Goal: Complete application form: Complete application form

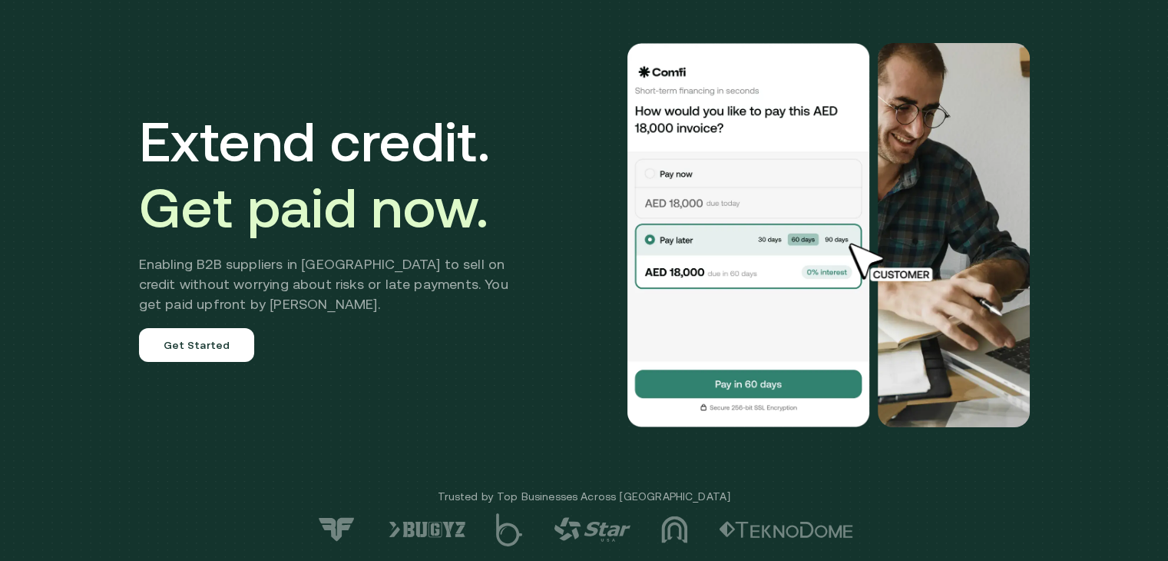
scroll to position [97, 0]
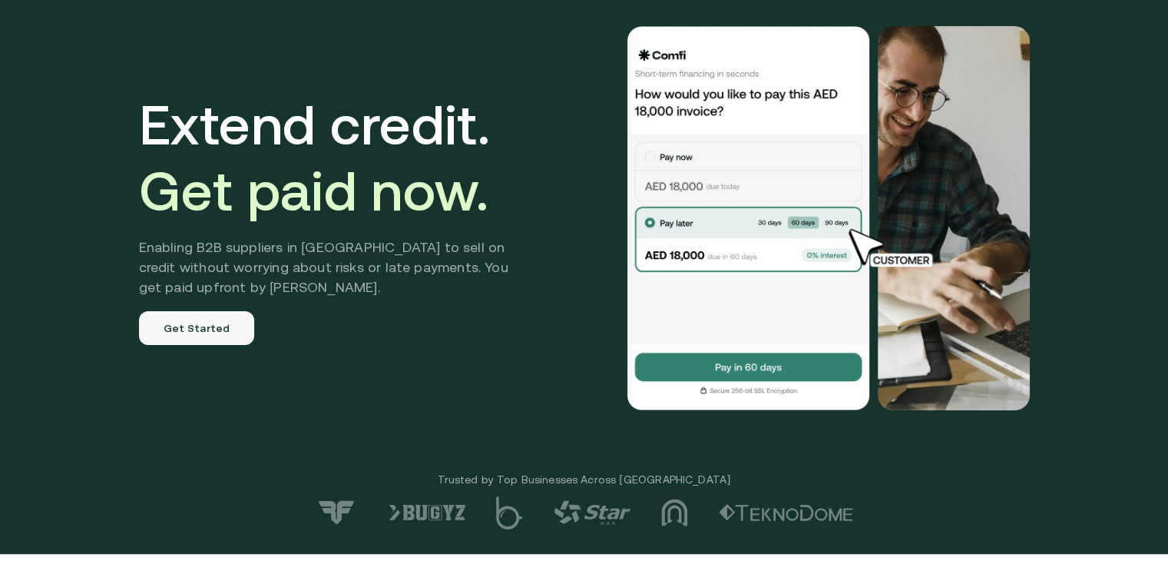
click at [212, 326] on link "Get Started" at bounding box center [197, 328] width 116 height 34
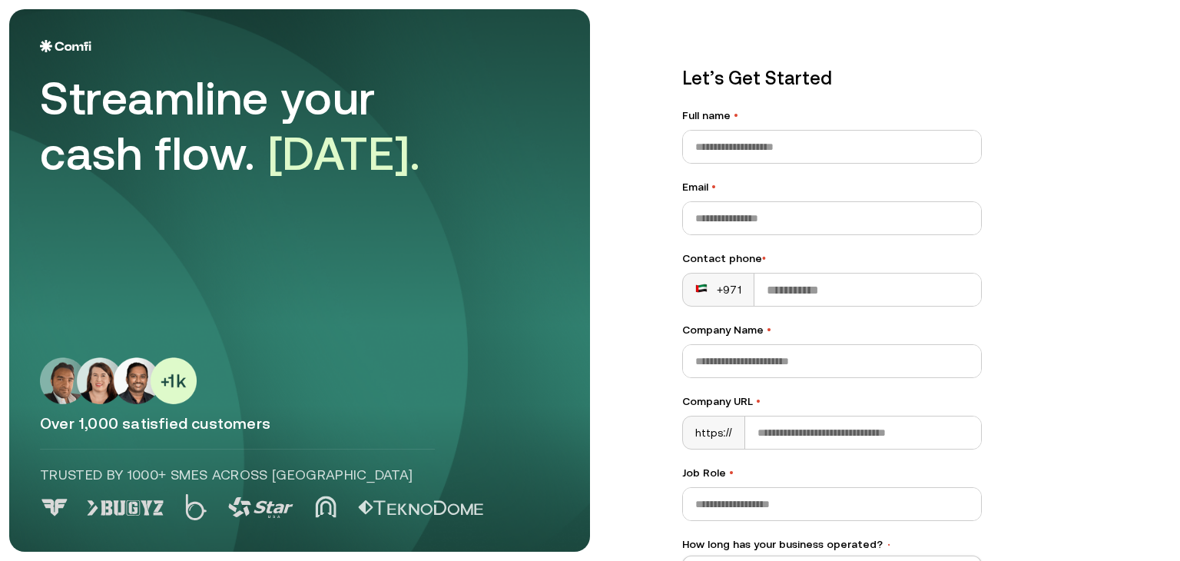
scroll to position [183, 0]
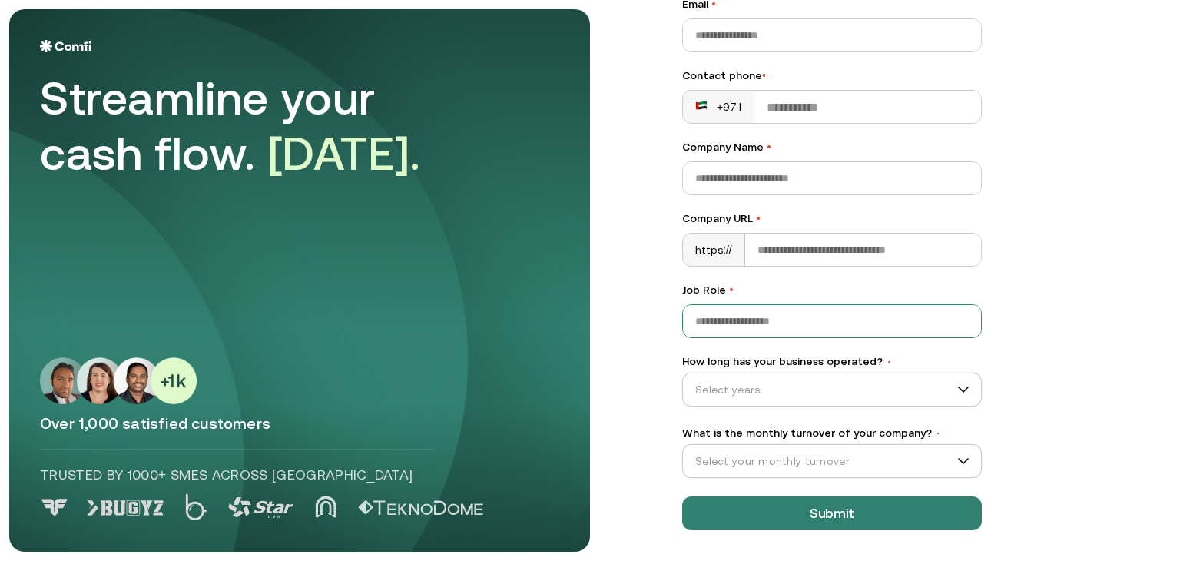
click at [801, 324] on input "Job Role •" at bounding box center [832, 321] width 298 height 32
click at [768, 244] on input "Company URL •" at bounding box center [863, 249] width 236 height 32
type input "**********"
click at [743, 164] on input "Company Name •" at bounding box center [832, 178] width 298 height 32
type input "**********"
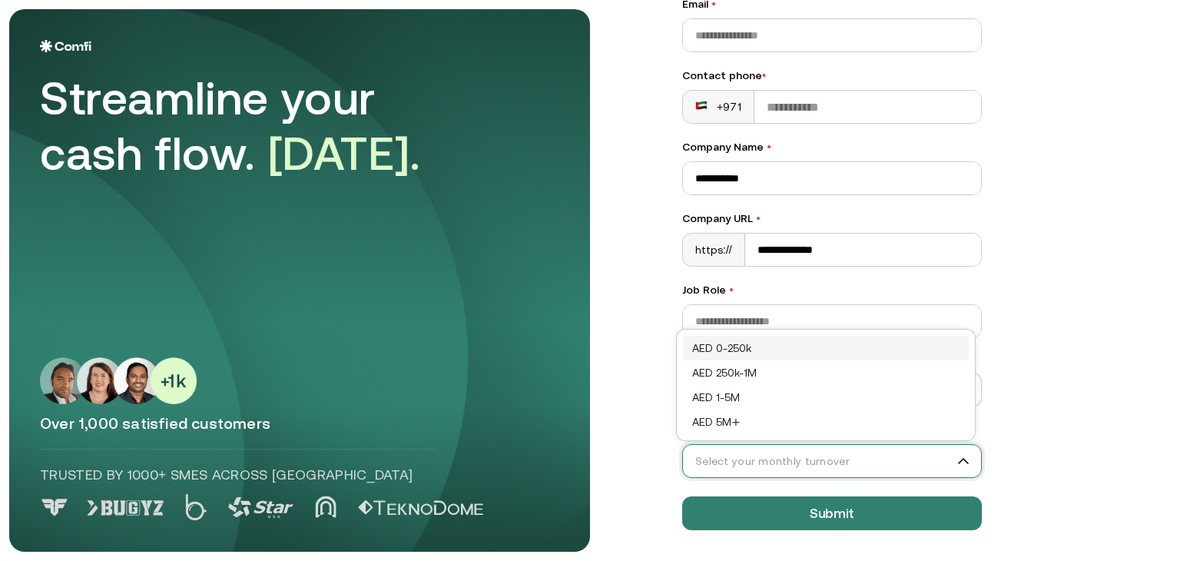
click at [864, 455] on input "What is the monthly turnover of your company? •" at bounding box center [825, 460] width 284 height 23
click at [786, 346] on div "AED 0-250k" at bounding box center [825, 347] width 267 height 17
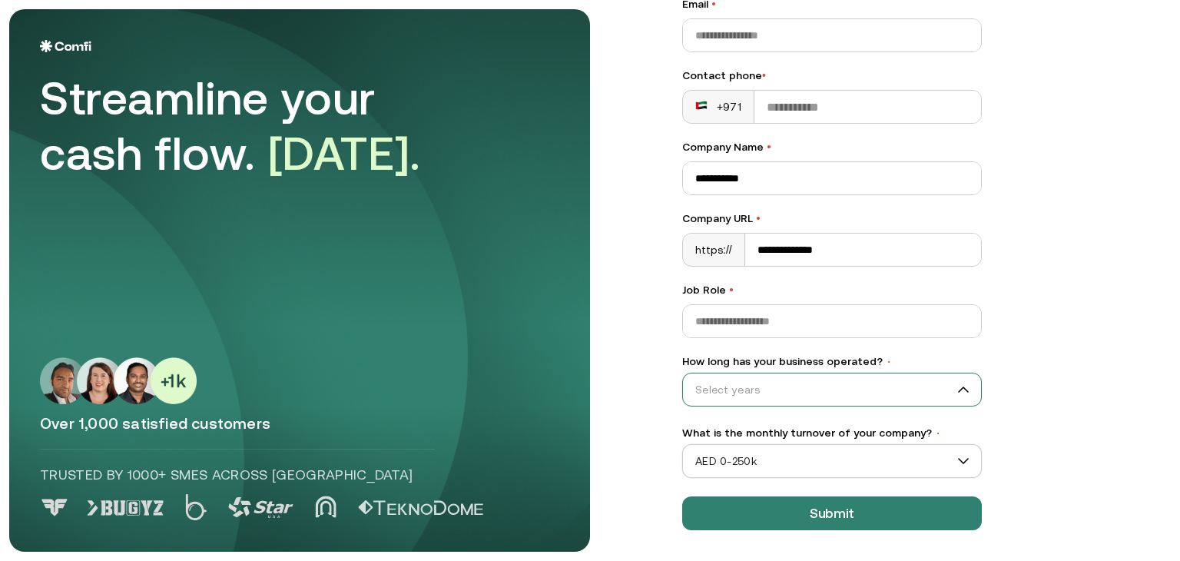
click at [748, 383] on input "How long has your business operated? •" at bounding box center [825, 389] width 284 height 23
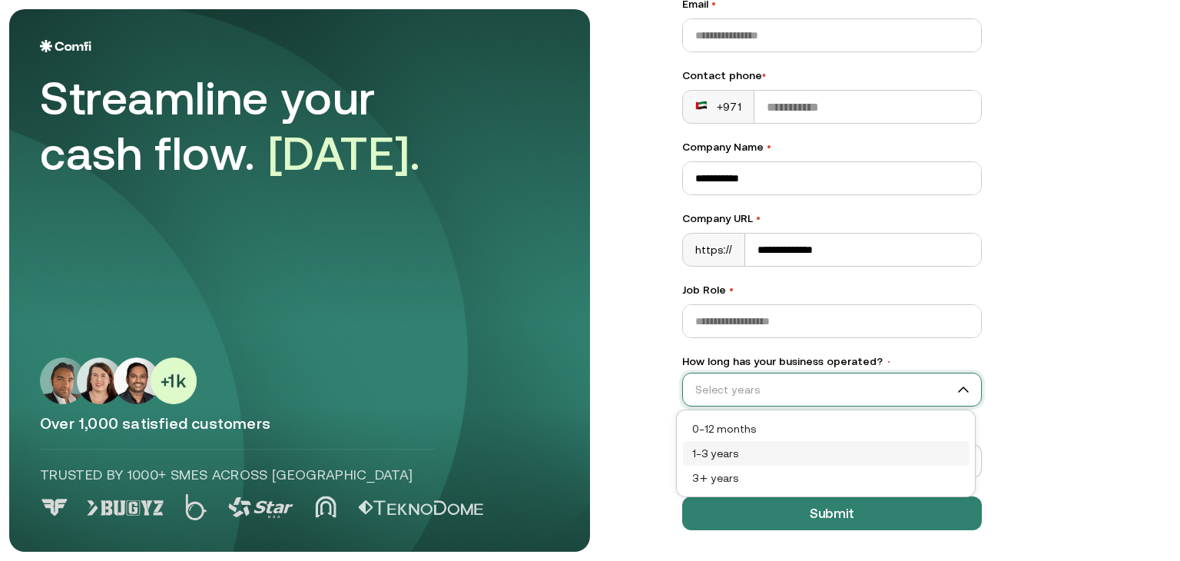
click at [733, 449] on div "1–3 years" at bounding box center [825, 453] width 267 height 17
click at [753, 386] on span "1–3 years" at bounding box center [832, 389] width 298 height 23
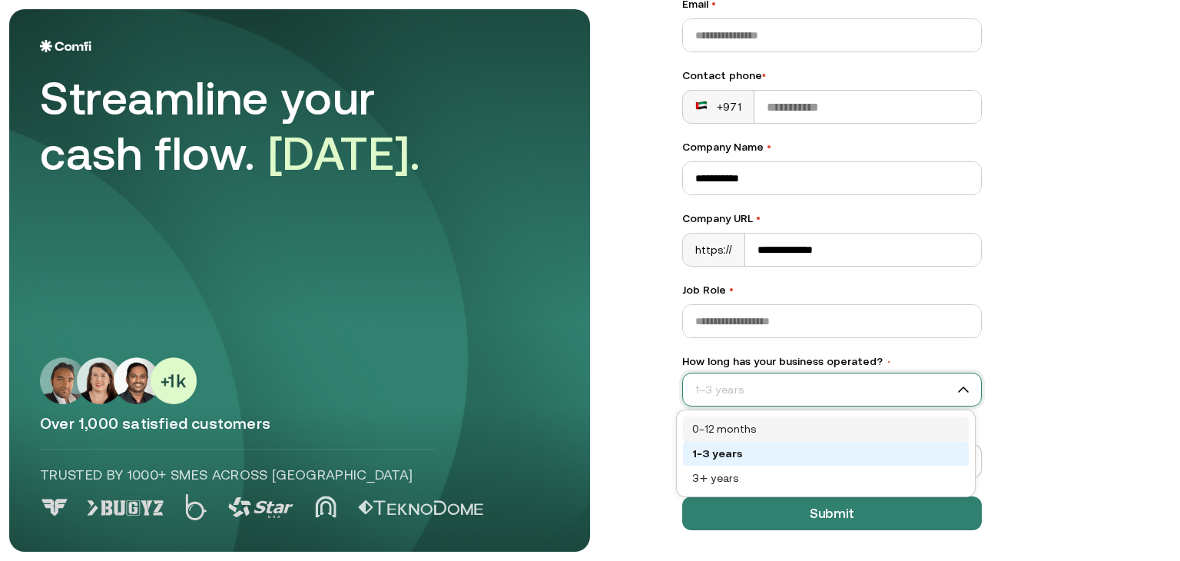
click at [731, 416] on div "0–12 months" at bounding box center [826, 428] width 286 height 25
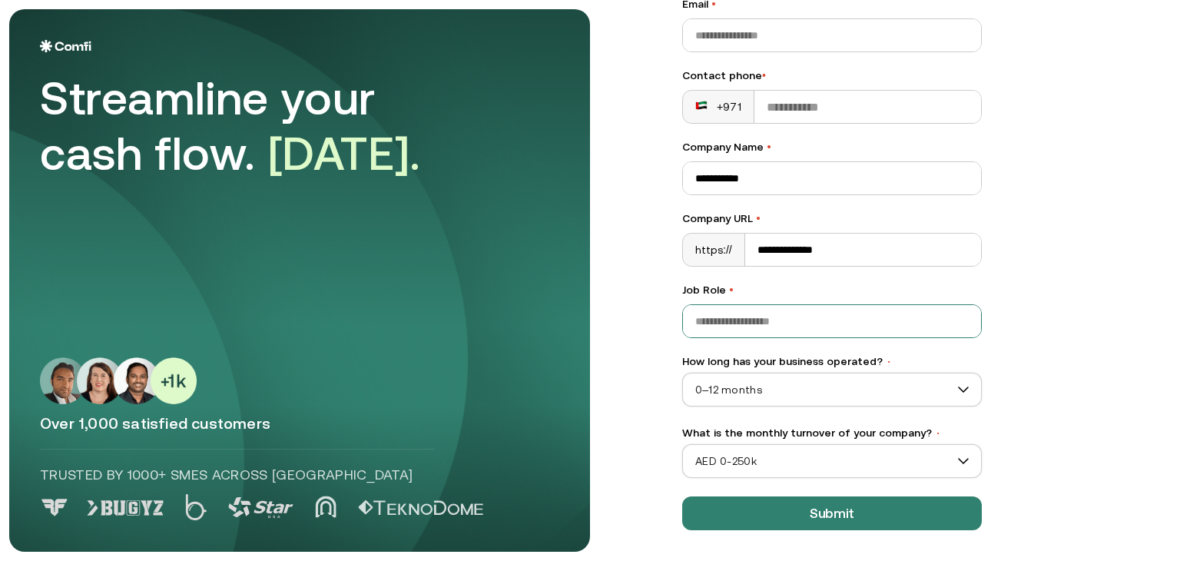
click at [757, 320] on input "Job Role •" at bounding box center [832, 321] width 298 height 32
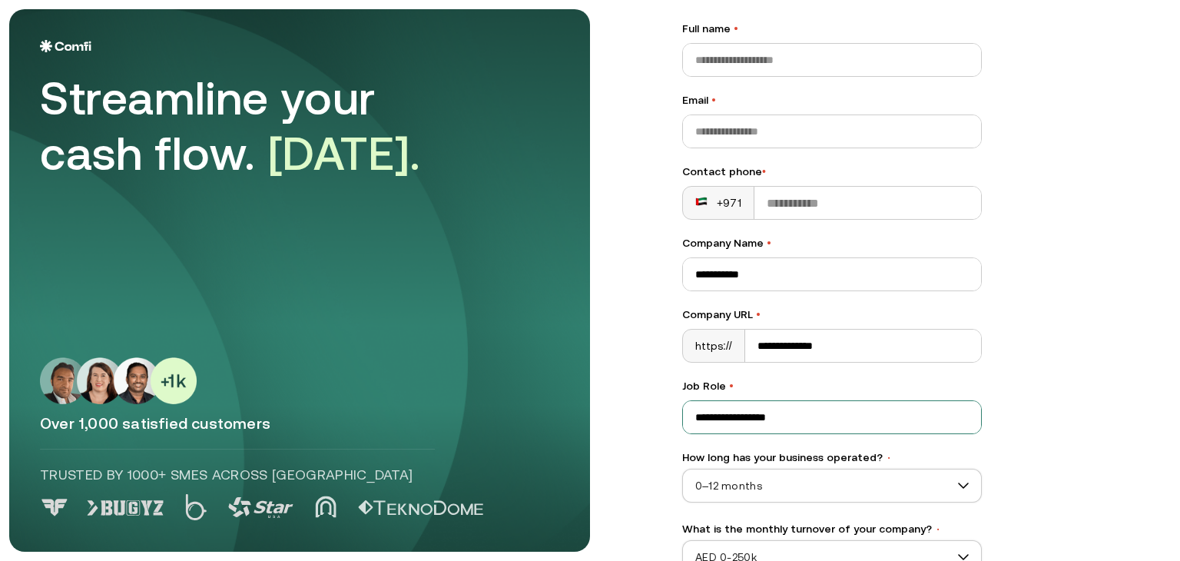
scroll to position [85, 0]
type input "**********"
click at [783, 204] on input "Contact phone •" at bounding box center [867, 204] width 227 height 32
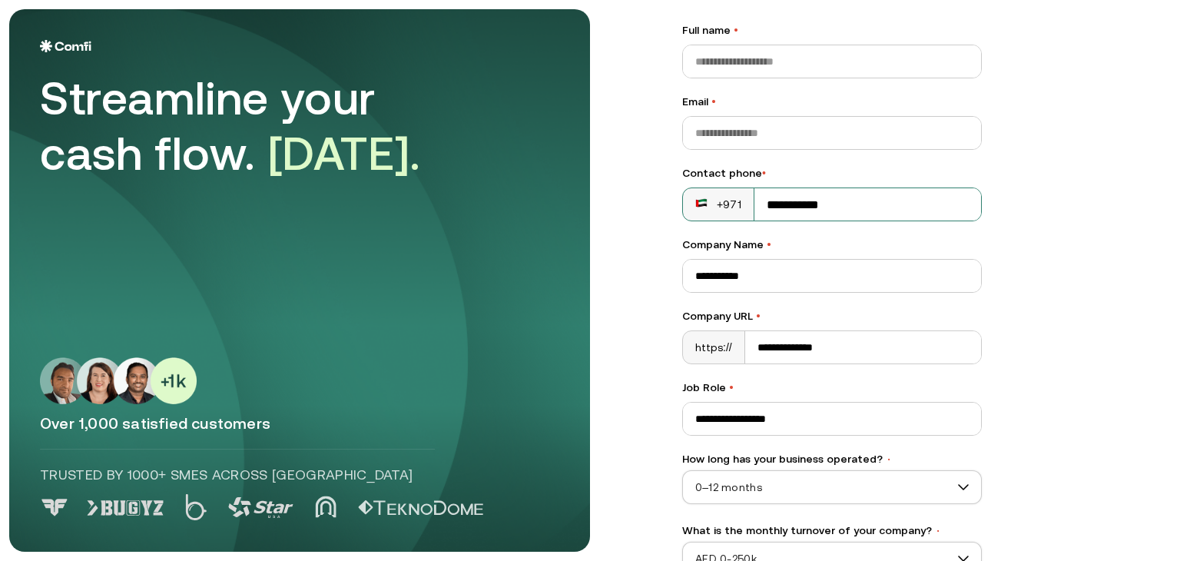
click at [758, 200] on input "**********" at bounding box center [867, 204] width 227 height 32
type input "**********"
click at [734, 141] on input "Email •" at bounding box center [832, 133] width 298 height 32
type input "**********"
click at [740, 56] on input "Full name •" at bounding box center [832, 61] width 298 height 32
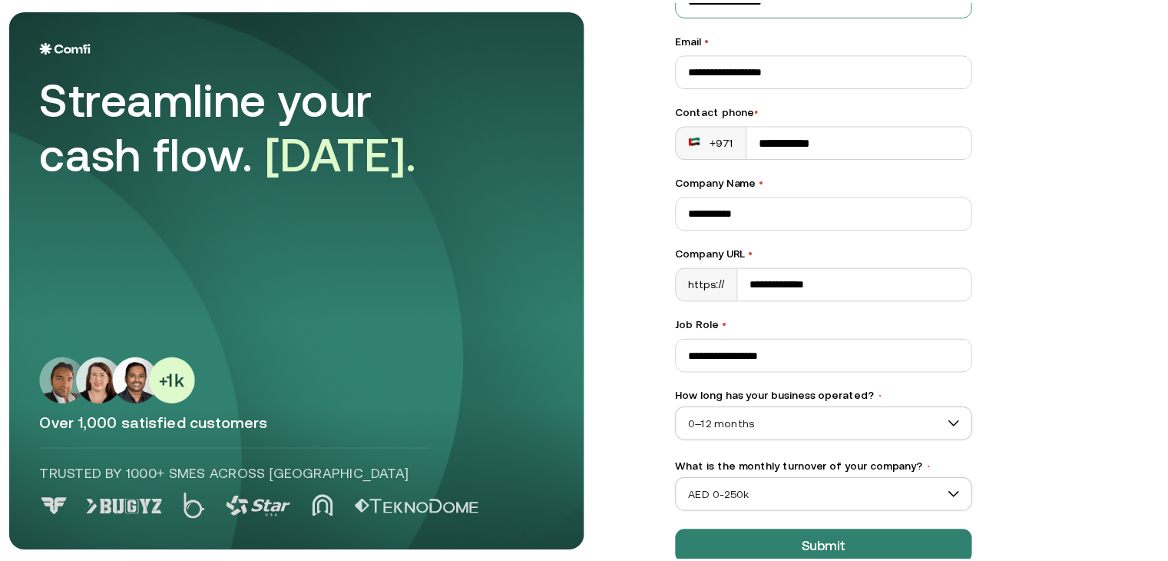
scroll to position [183, 0]
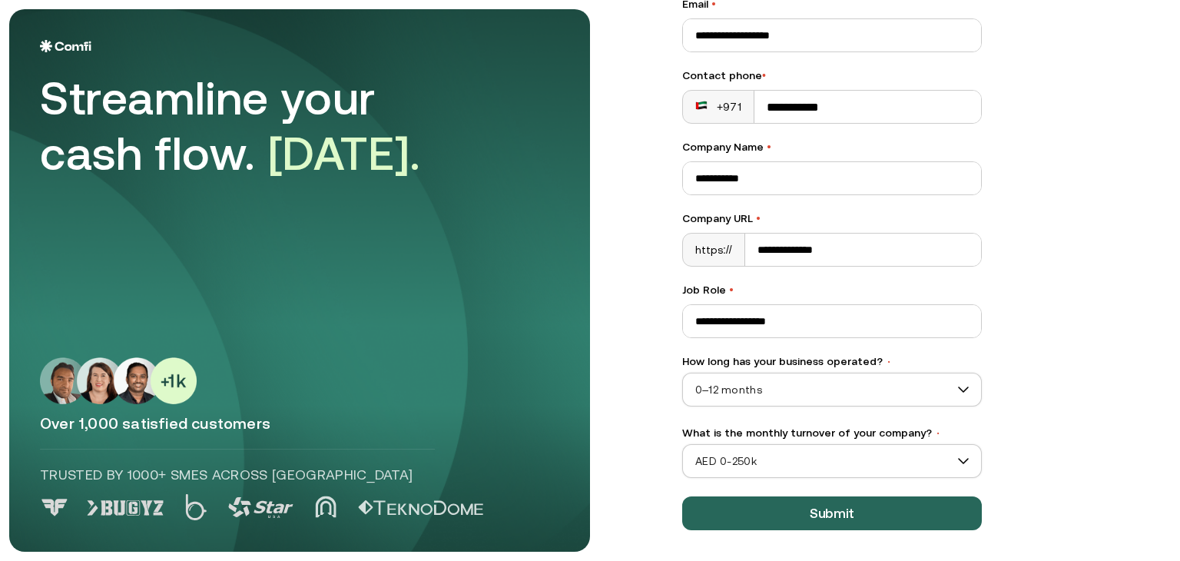
type input "**********"
click at [798, 521] on button "Submit" at bounding box center [832, 513] width 300 height 34
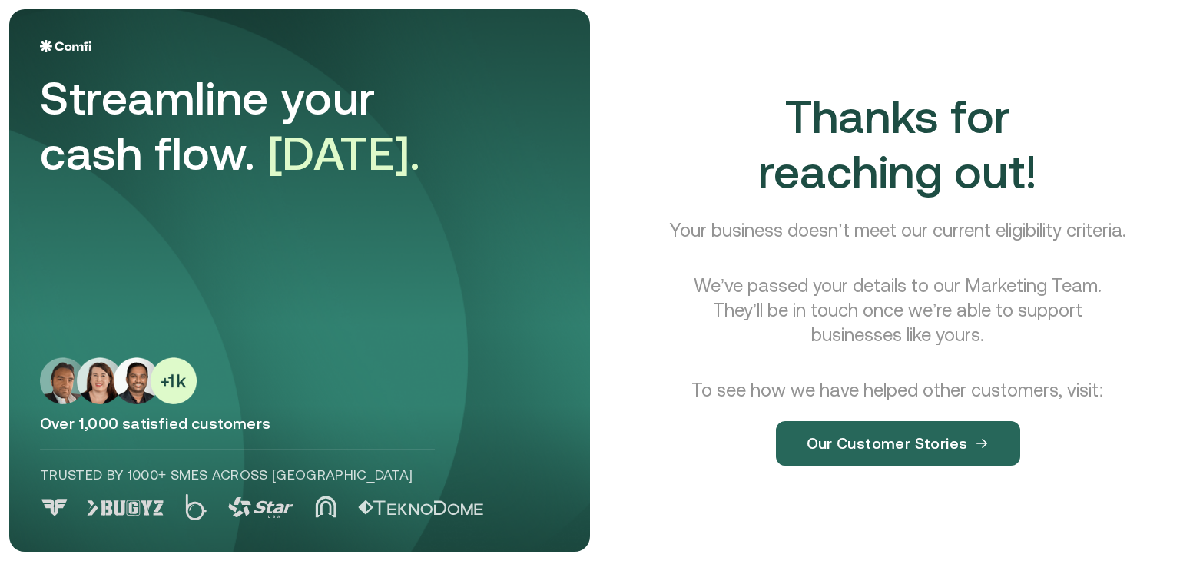
click at [848, 465] on button "Our Customer Stories" at bounding box center [898, 443] width 244 height 45
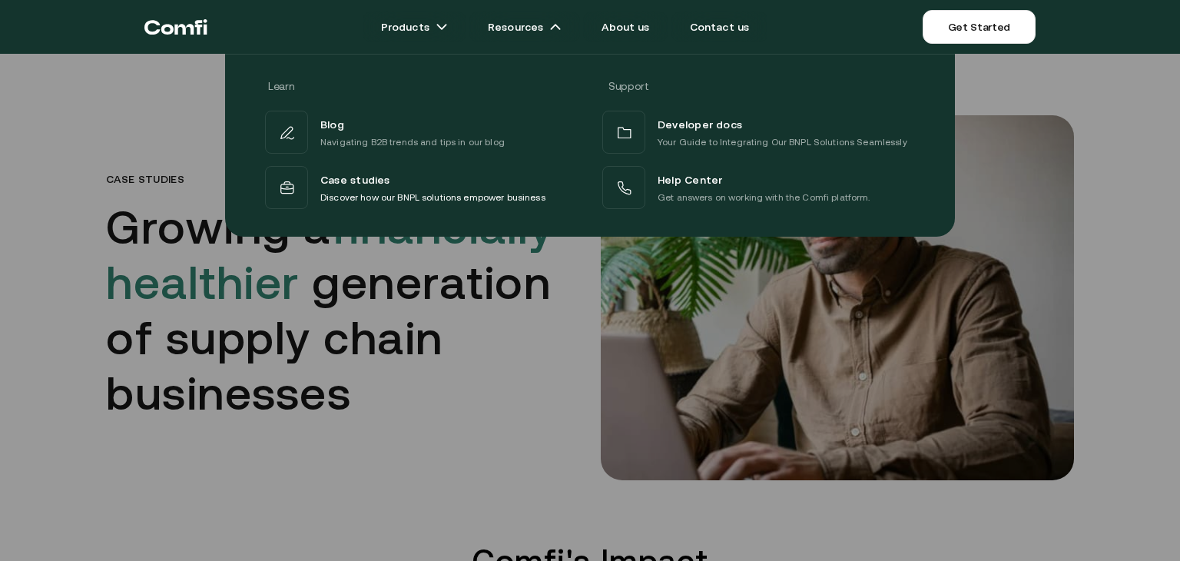
click at [60, 163] on div "Learn Support Blog Navigating B2B trends and tips in our blog Developer docs Yo…" at bounding box center [590, 139] width 1180 height 194
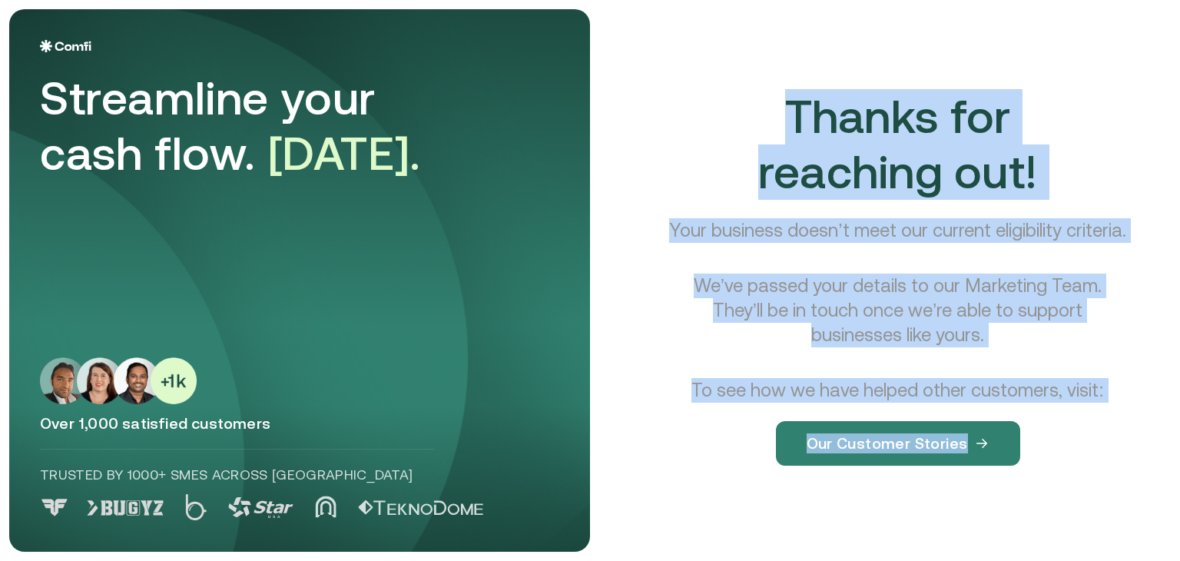
drag, startPoint x: 762, startPoint y: 68, endPoint x: 1067, endPoint y: 526, distance: 550.0
click at [1067, 526] on div "Thanks for reaching out! Your business doesn’t meet our current eligibility cri…" at bounding box center [897, 289] width 546 height 561
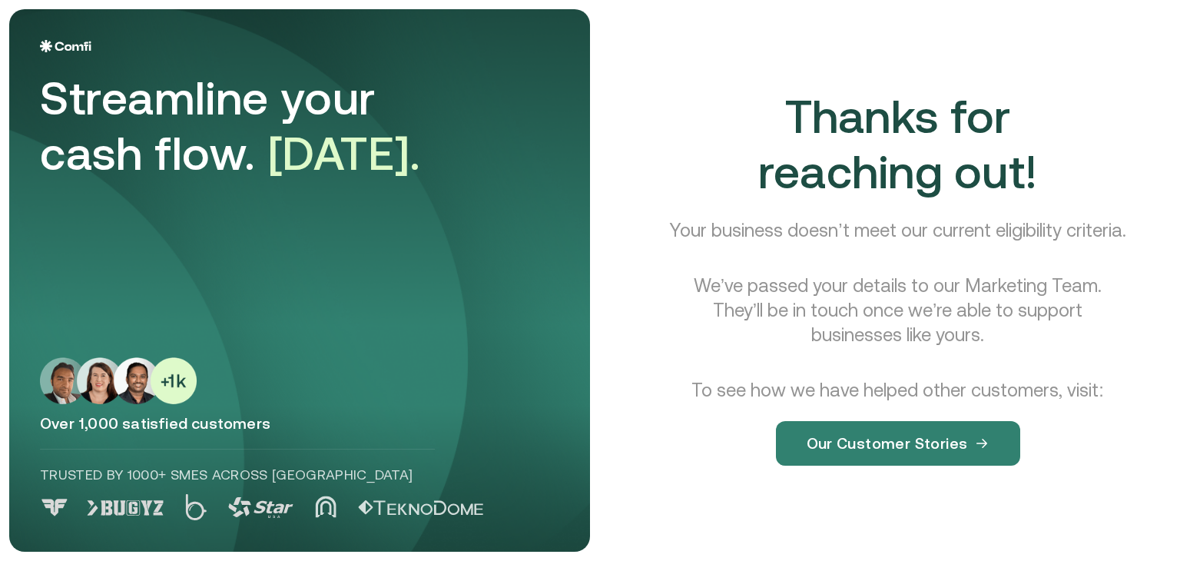
click at [1067, 526] on div "Thanks for reaching out! Your business doesn’t meet our current eligibility cri…" at bounding box center [897, 289] width 546 height 561
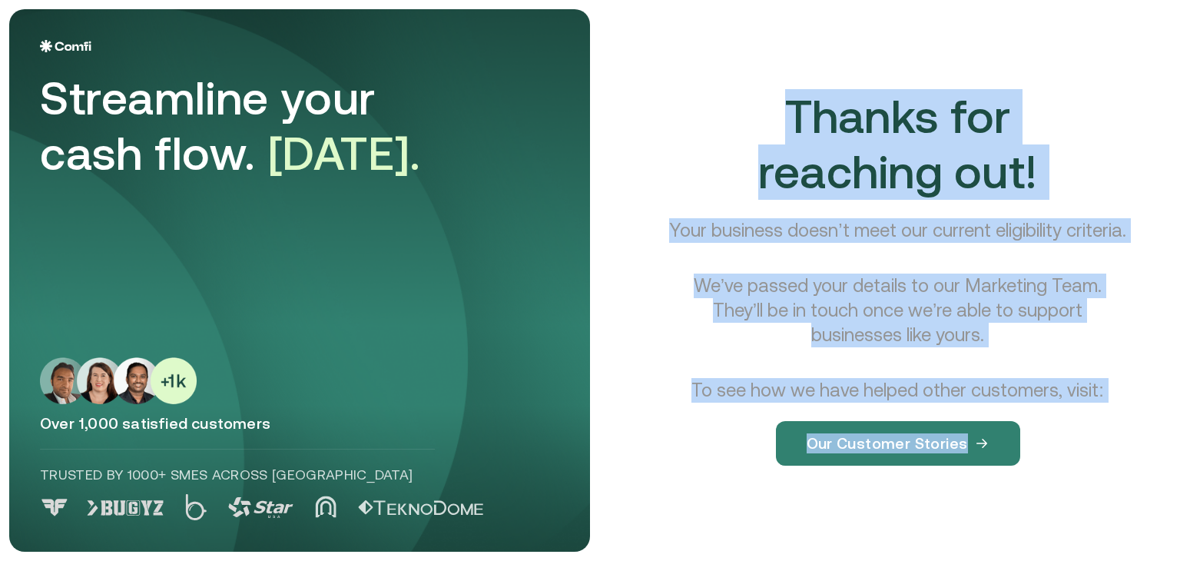
drag, startPoint x: 1067, startPoint y: 526, endPoint x: 866, endPoint y: 106, distance: 465.8
click at [866, 106] on div "Thanks for reaching out! Your business doesn’t meet our current eligibility cri…" at bounding box center [897, 289] width 546 height 561
click at [733, 59] on div "Thanks for reaching out! Your business doesn’t meet our current eligibility cri…" at bounding box center [897, 289] width 546 height 561
drag, startPoint x: 733, startPoint y: 59, endPoint x: 1064, endPoint y: 518, distance: 565.5
click at [1064, 518] on div "Thanks for reaching out! Your business doesn’t meet our current eligibility cri…" at bounding box center [897, 289] width 546 height 561
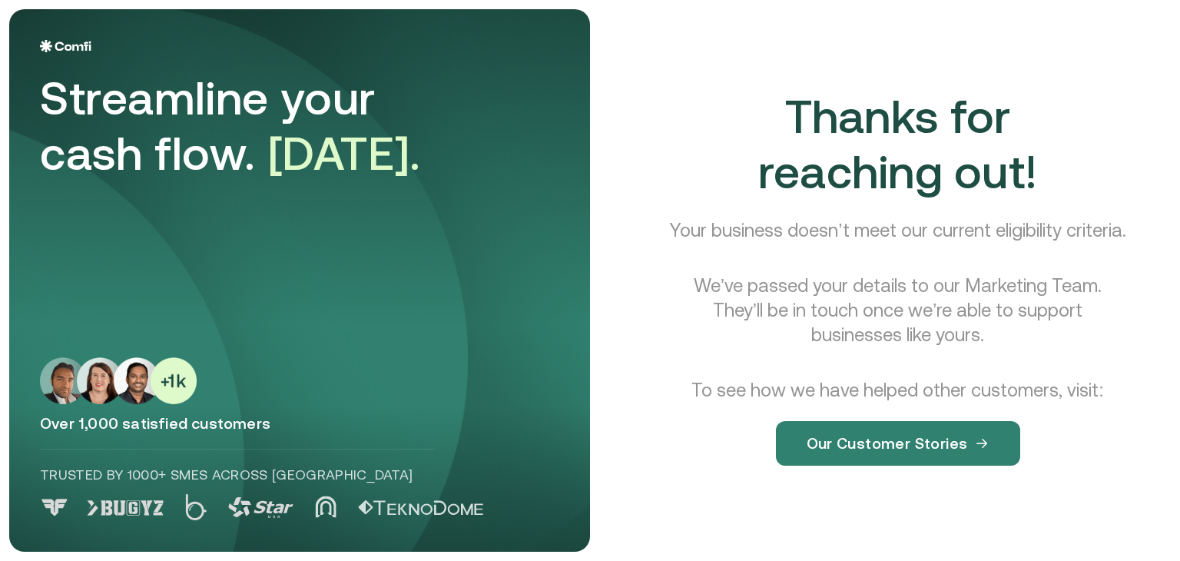
click at [1064, 518] on div "Thanks for reaching out! Your business doesn’t meet our current eligibility cri…" at bounding box center [897, 289] width 546 height 561
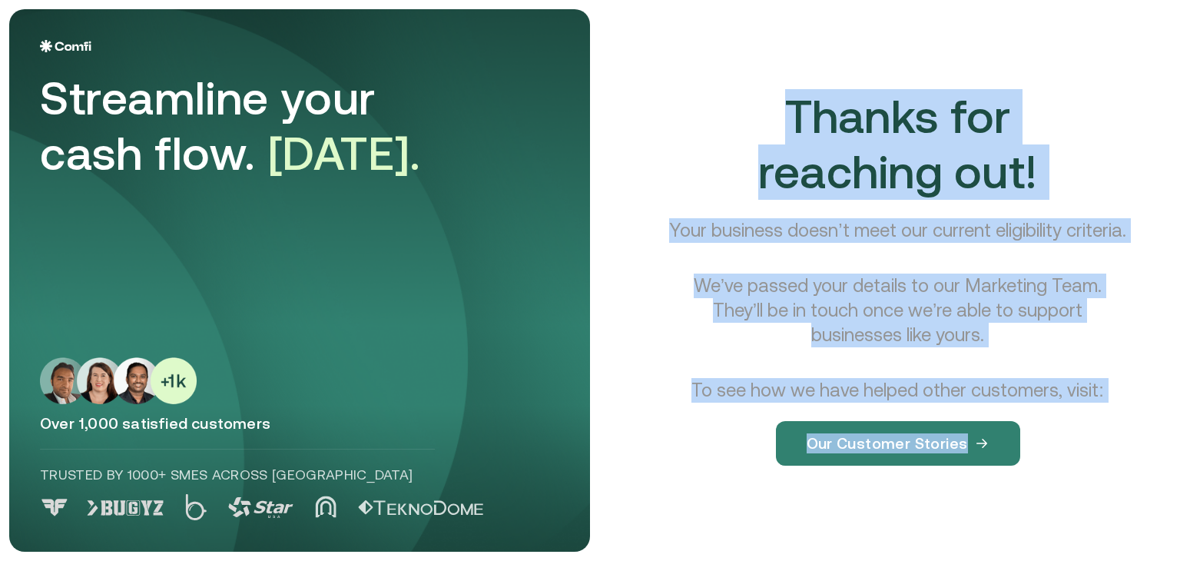
drag, startPoint x: 1064, startPoint y: 518, endPoint x: 608, endPoint y: 10, distance: 682.5
click at [608, 10] on main "Streamline your cash flow. [DATE]. Over 1,000 satisfied customers Trusted by 10…" at bounding box center [590, 280] width 1180 height 561
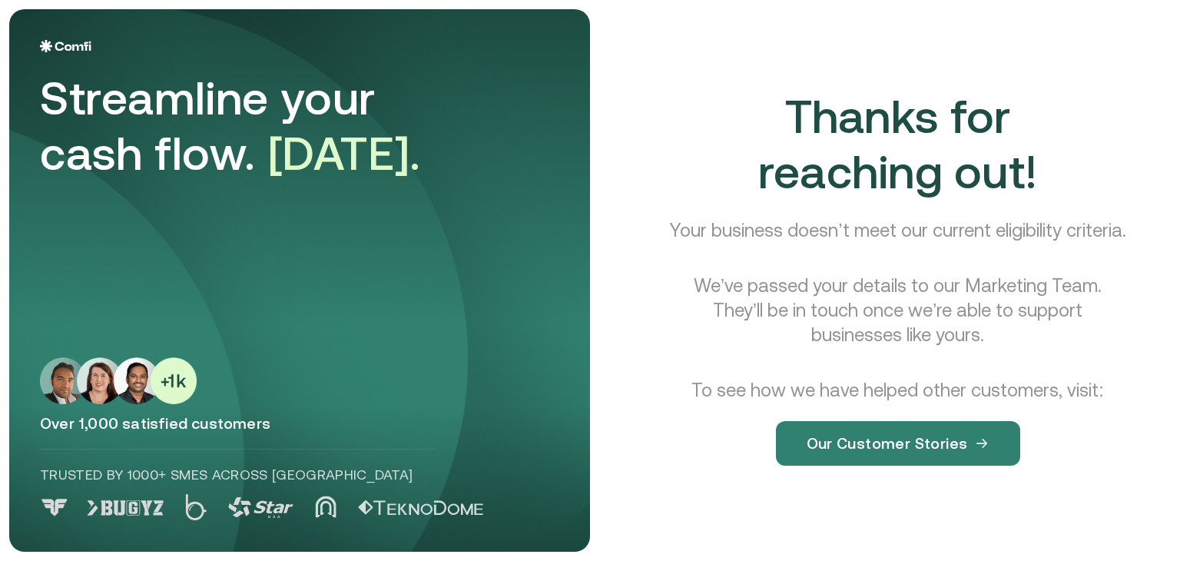
click at [0, 6] on main "Streamline your cash flow. [DATE]. Over 1,000 satisfied customers Trusted by 10…" at bounding box center [590, 280] width 1180 height 561
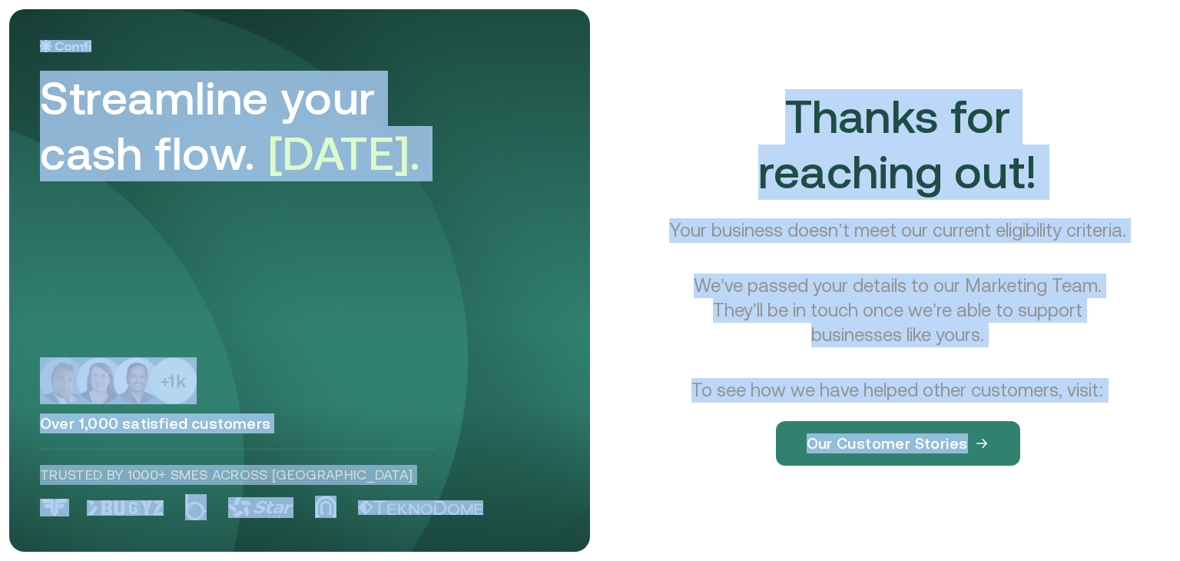
drag, startPoint x: 0, startPoint y: 6, endPoint x: 1154, endPoint y: 596, distance: 1296.3
click at [1154, 560] on html "Streamline your cash flow. [DATE]. Over 1,000 satisfied customers Trusted by 10…" at bounding box center [590, 280] width 1180 height 561
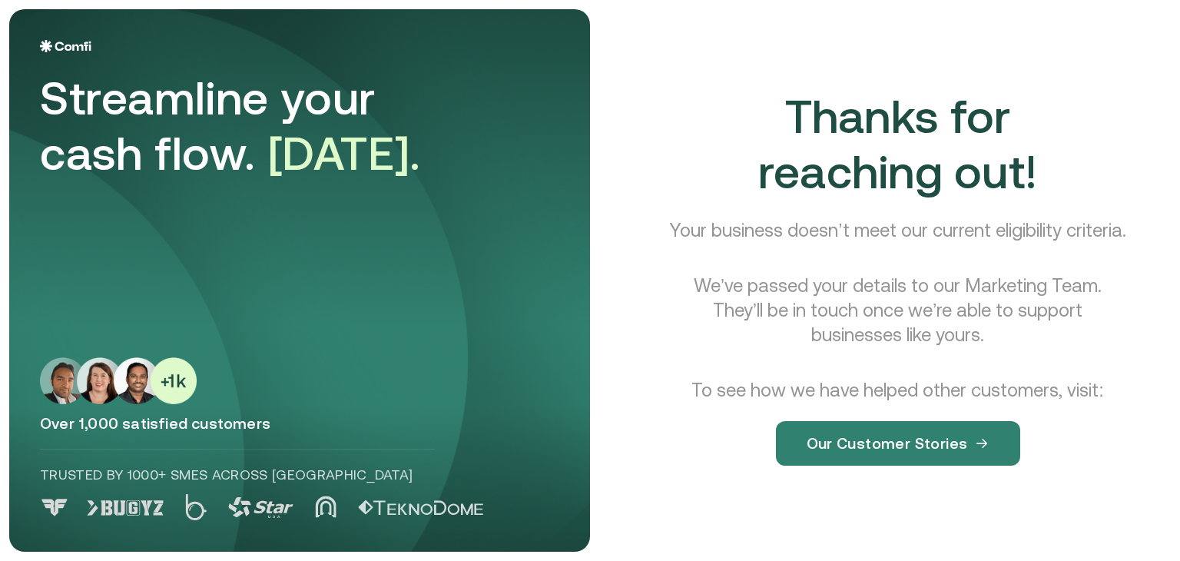
click at [1131, 548] on div "Thanks for reaching out! Your business doesn’t meet our current eligibility cri…" at bounding box center [897, 289] width 546 height 561
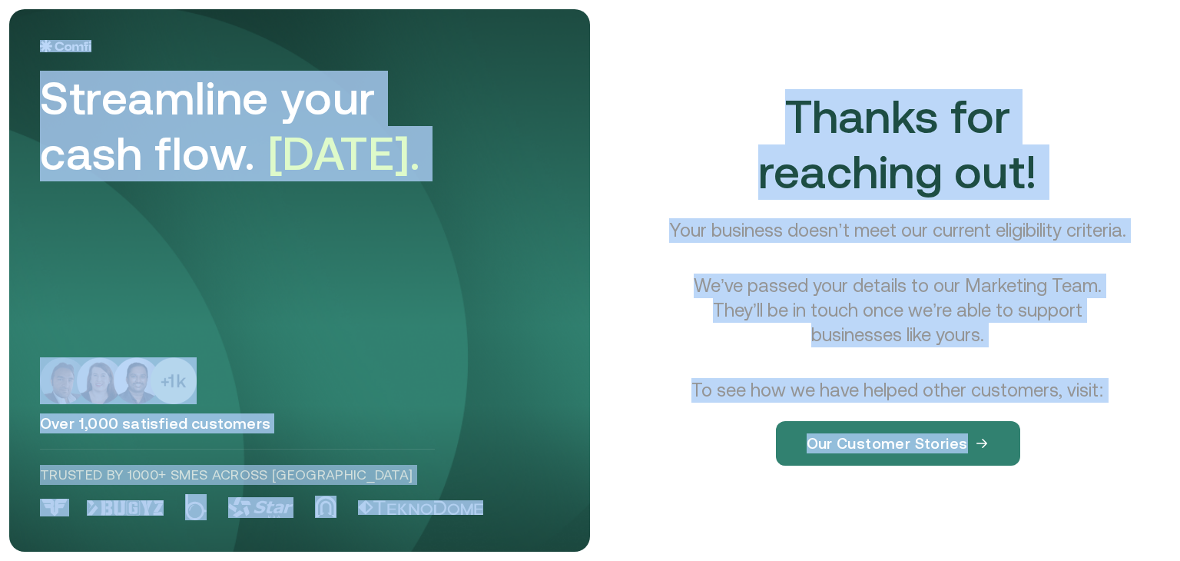
drag, startPoint x: 1131, startPoint y: 548, endPoint x: 86, endPoint y: 28, distance: 1167.1
click at [86, 28] on main "Streamline your cash flow. [DATE]. Over 1,000 satisfied customers Trusted by 10…" at bounding box center [590, 280] width 1180 height 561
click at [6, 7] on main "Streamline your cash flow. [DATE]. Over 1,000 satisfied customers Trusted by 10…" at bounding box center [590, 280] width 1180 height 561
drag, startPoint x: 6, startPoint y: 7, endPoint x: 1054, endPoint y: 519, distance: 1166.2
click at [1054, 519] on main "Streamline your cash flow. [DATE]. Over 1,000 satisfied customers Trusted by 10…" at bounding box center [590, 280] width 1180 height 561
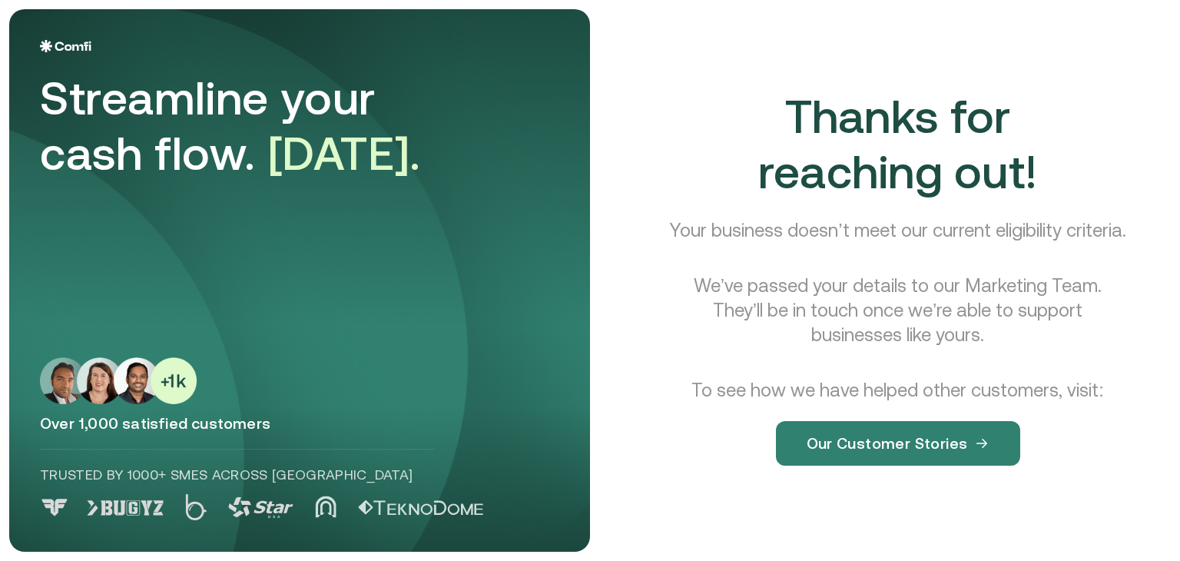
click at [1054, 519] on div "Thanks for reaching out! Your business doesn’t meet our current eligibility cri…" at bounding box center [897, 289] width 546 height 561
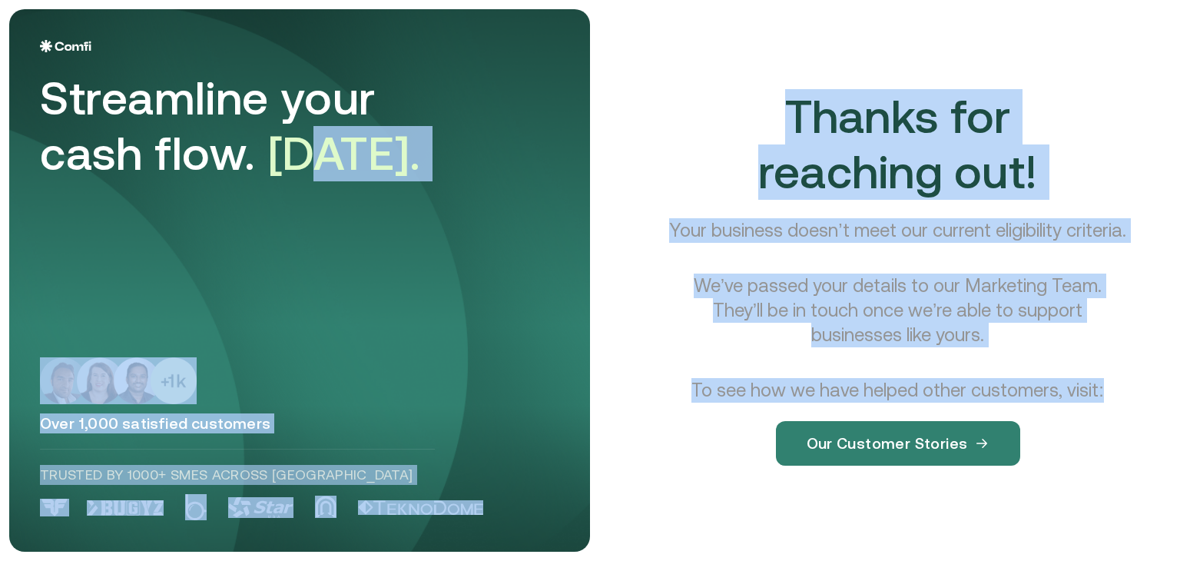
drag, startPoint x: 1131, startPoint y: 526, endPoint x: 306, endPoint y: 167, distance: 898.8
click at [306, 167] on main "Streamline your cash flow. [DATE]. Over 1,000 satisfied customers Trusted by 10…" at bounding box center [590, 280] width 1180 height 561
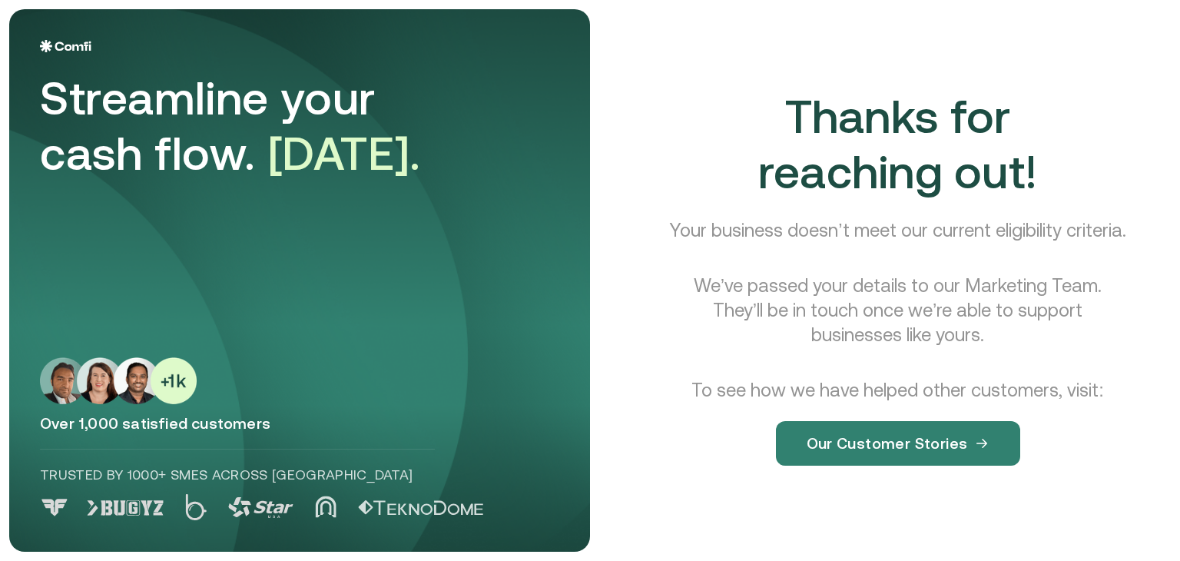
click at [0, 4] on main "Streamline your cash flow. [DATE]. Over 1,000 satisfied customers Trusted by 10…" at bounding box center [590, 280] width 1180 height 561
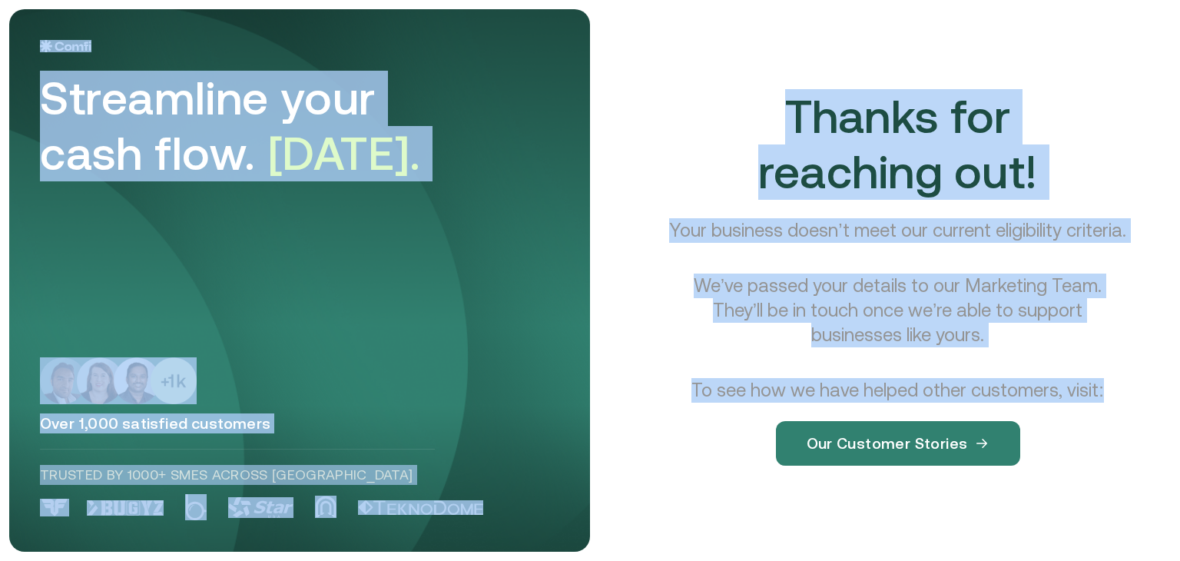
drag, startPoint x: 0, startPoint y: 4, endPoint x: 1179, endPoint y: 501, distance: 1279.4
click at [1167, 501] on main "Streamline your cash flow. [DATE]. Over 1,000 satisfied customers Trusted by 10…" at bounding box center [590, 280] width 1180 height 561
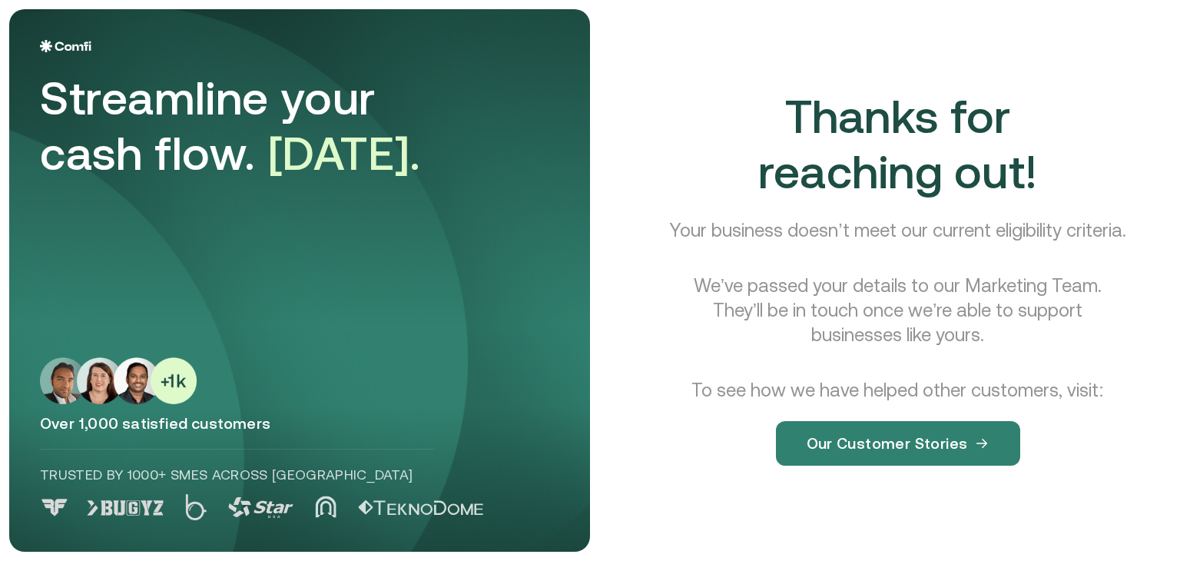
click at [1128, 548] on div "Thanks for reaching out! Your business doesn’t meet our current eligibility cri…" at bounding box center [897, 289] width 546 height 561
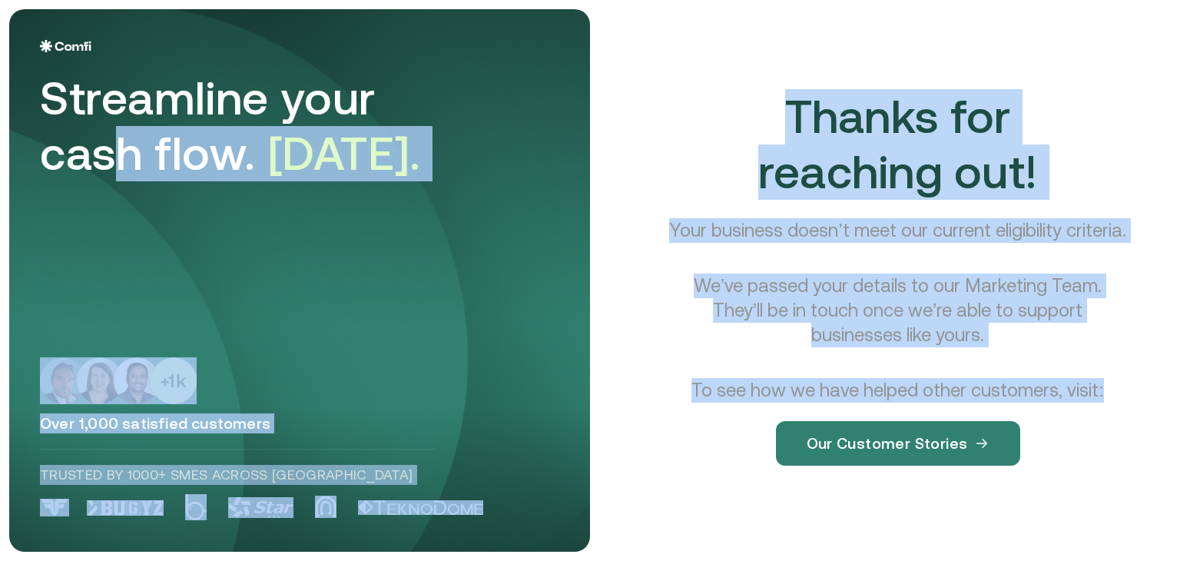
drag, startPoint x: 1178, startPoint y: 541, endPoint x: 111, endPoint y: 148, distance: 1137.0
click at [111, 148] on main "Streamline your cash flow. [DATE]. Over 1,000 satisfied customers Trusted by 10…" at bounding box center [590, 280] width 1180 height 561
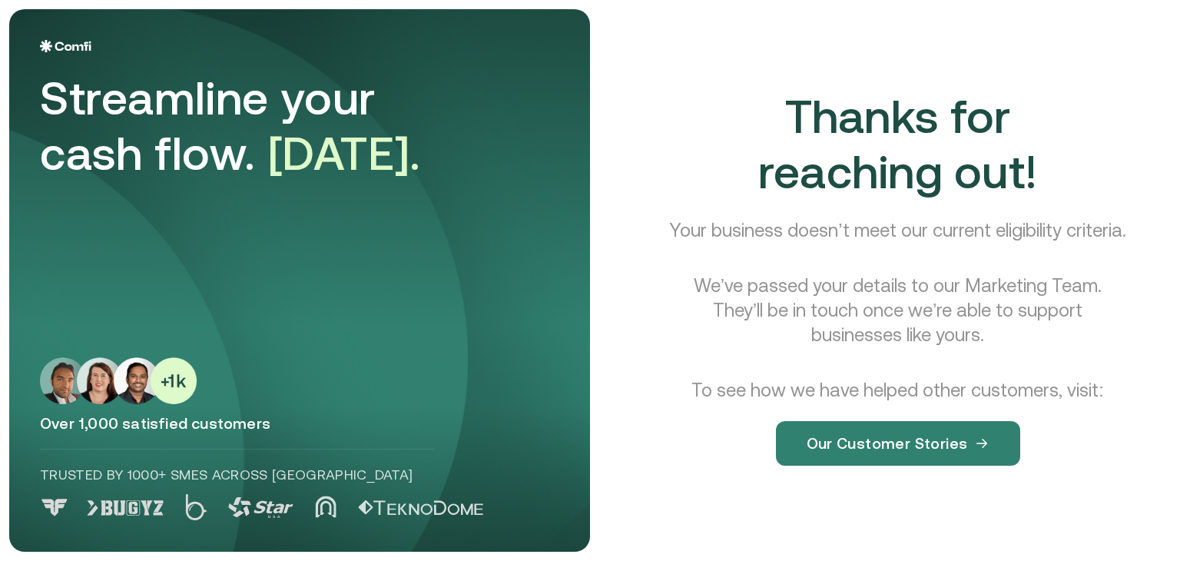
click at [8, 9] on main "Streamline your cash flow. [DATE]. Over 1,000 satisfied customers Trusted by 10…" at bounding box center [590, 280] width 1180 height 561
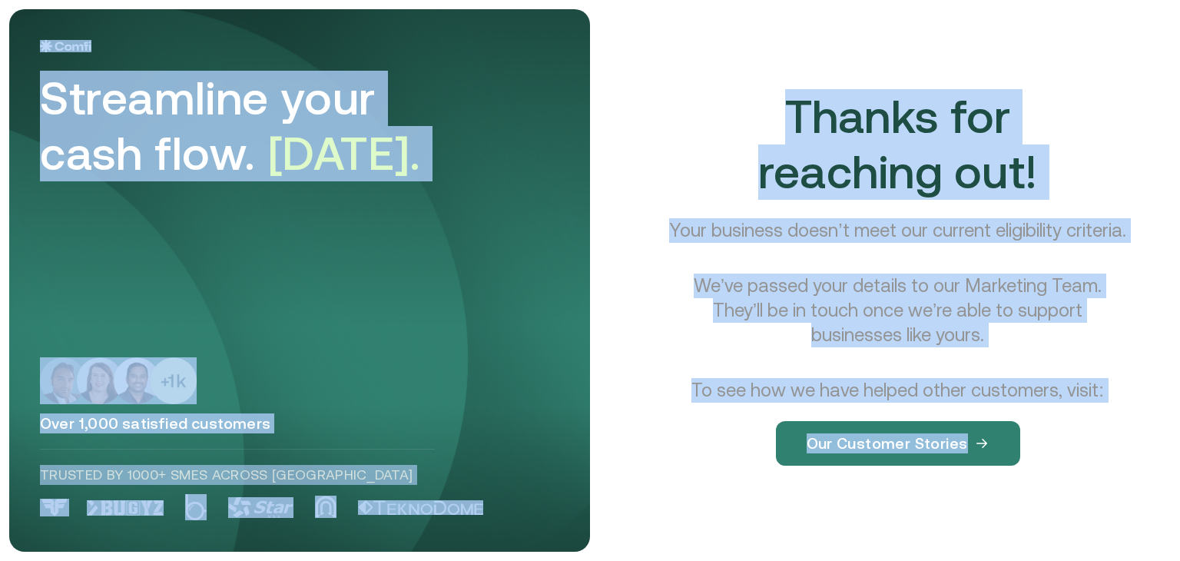
drag, startPoint x: 8, startPoint y: 9, endPoint x: 1041, endPoint y: 531, distance: 1157.5
click at [1041, 531] on main "Streamline your cash flow. [DATE]. Over 1,000 satisfied customers Trusted by 10…" at bounding box center [590, 280] width 1180 height 561
click at [1134, 526] on div "Thanks for reaching out! Your business doesn’t meet our current eligibility cri…" at bounding box center [897, 289] width 546 height 561
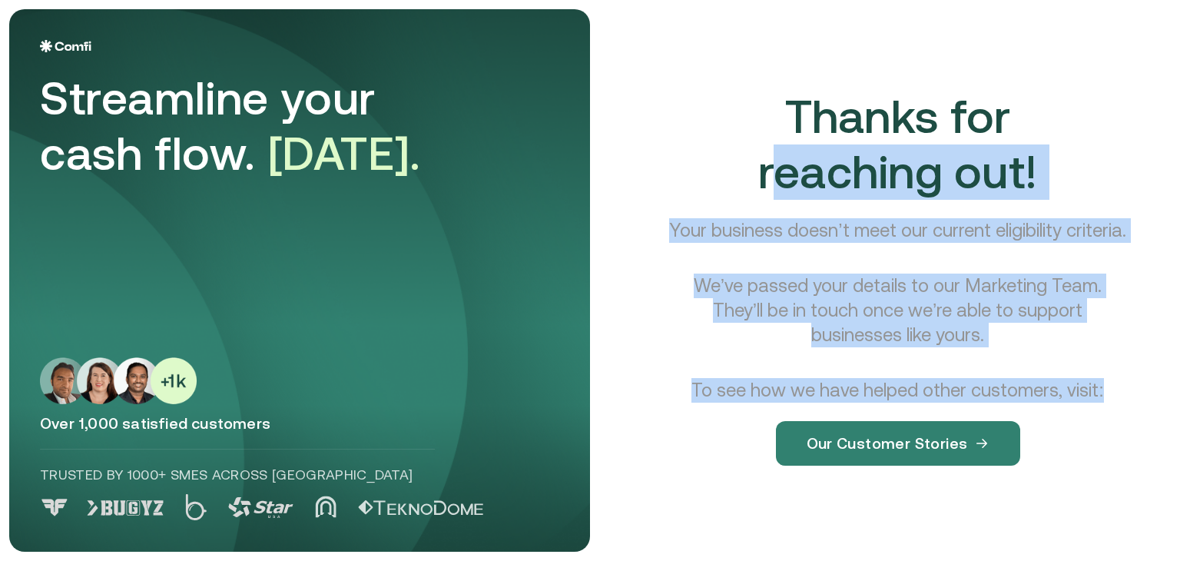
drag, startPoint x: 1164, startPoint y: 546, endPoint x: 738, endPoint y: 136, distance: 591.5
click at [738, 136] on main "Streamline your cash flow. [DATE]. Over 1,000 satisfied customers Trusted by 10…" at bounding box center [590, 280] width 1180 height 561
click at [738, 136] on div "Thanks for reaching out! Your business doesn’t meet our current eligibility cri…" at bounding box center [897, 289] width 509 height 401
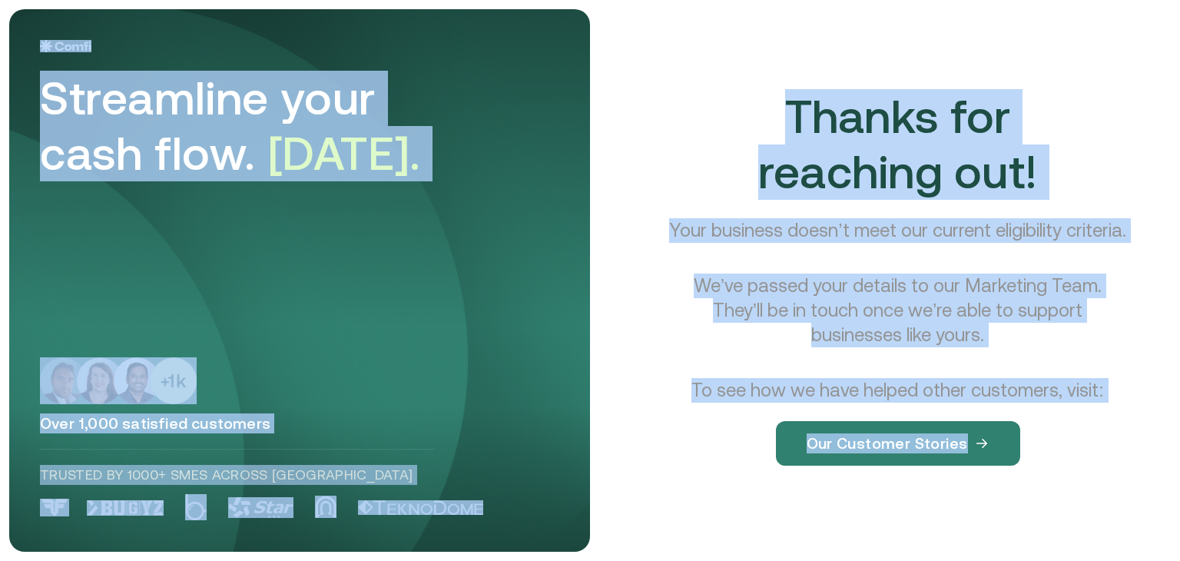
drag, startPoint x: 2, startPoint y: 6, endPoint x: 1075, endPoint y: 492, distance: 1178.3
click at [1075, 492] on main "Streamline your cash flow. [DATE]. Over 1,000 satisfied customers Trusted by 10…" at bounding box center [590, 280] width 1180 height 561
click at [1144, 543] on div "Thanks for reaching out! Your business doesn’t meet our current eligibility cri…" at bounding box center [897, 289] width 546 height 561
drag, startPoint x: 1173, startPoint y: 544, endPoint x: 5, endPoint y: 10, distance: 1283.7
click at [5, 10] on main "Streamline your cash flow. [DATE]. Over 1,000 satisfied customers Trusted by 10…" at bounding box center [590, 280] width 1180 height 561
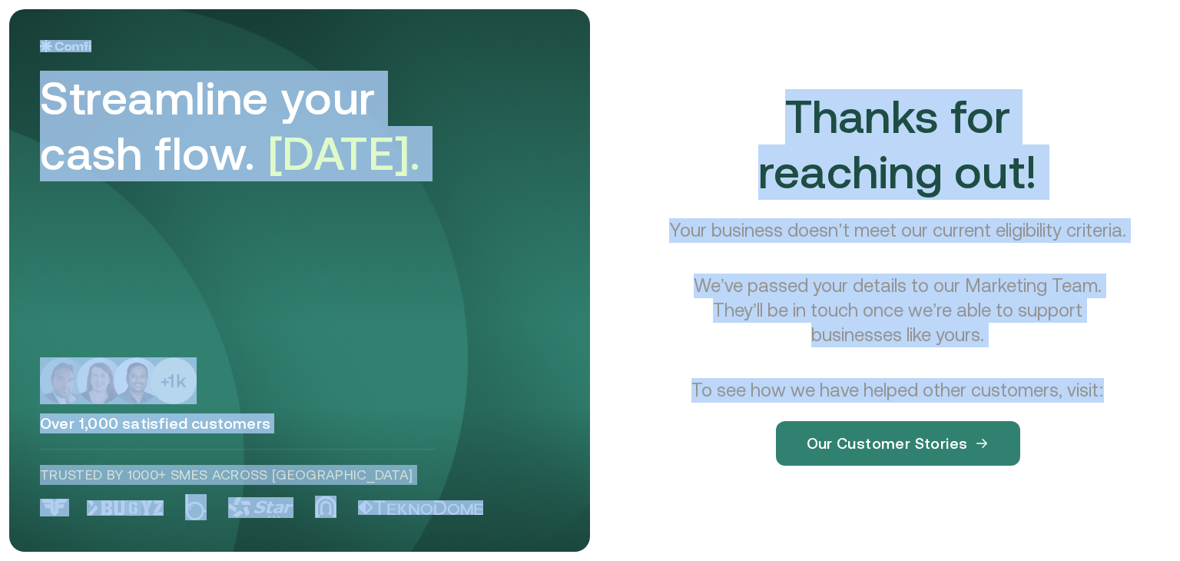
click at [5, 10] on main "Streamline your cash flow. [DATE]. Over 1,000 satisfied customers Trusted by 10…" at bounding box center [590, 280] width 1180 height 561
drag, startPoint x: 5, startPoint y: 10, endPoint x: 1116, endPoint y: 538, distance: 1229.9
click at [1116, 538] on main "Streamline your cash flow. [DATE]. Over 1,000 satisfied customers Trusted by 10…" at bounding box center [590, 280] width 1180 height 561
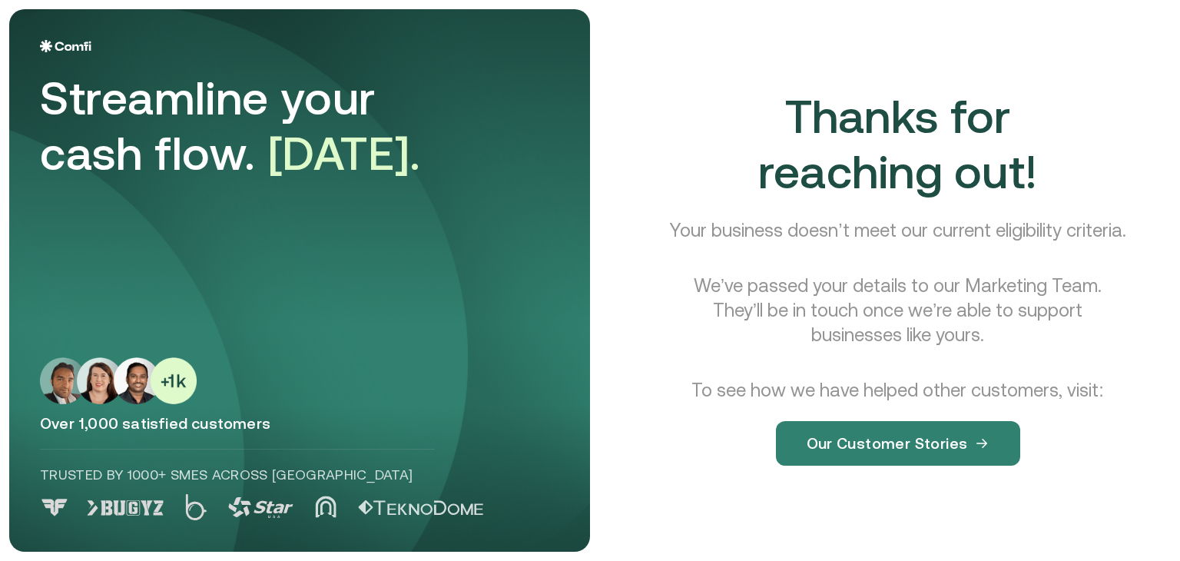
click at [1116, 538] on div "Thanks for reaching out! Your business doesn’t meet our current eligibility cri…" at bounding box center [897, 289] width 546 height 561
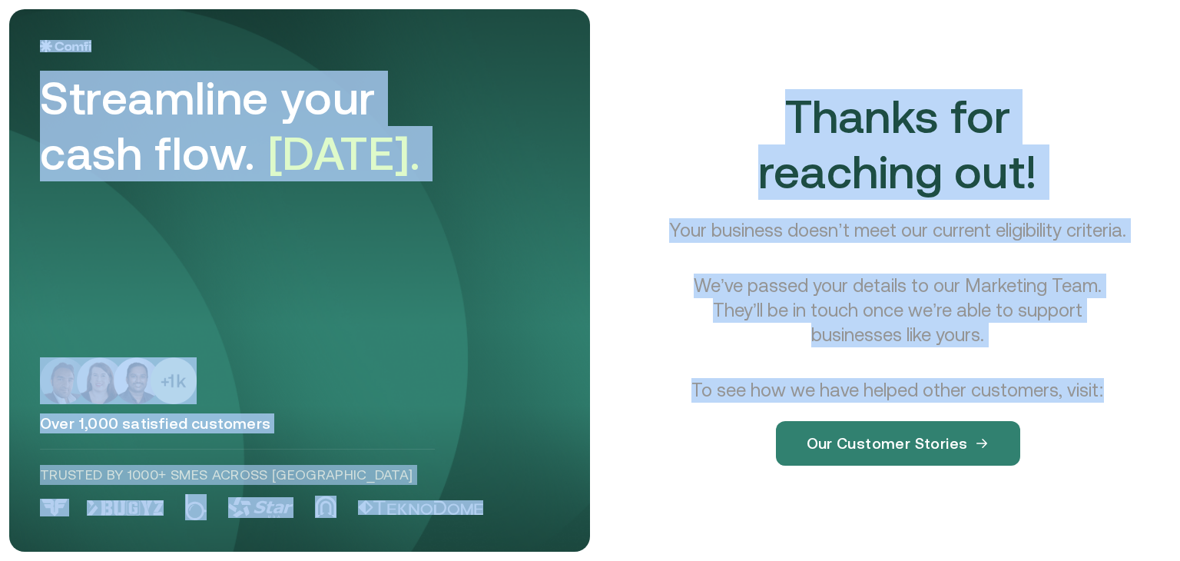
drag, startPoint x: 1164, startPoint y: 536, endPoint x: 69, endPoint y: 18, distance: 1211.7
click at [69, 18] on main "Streamline your cash flow. [DATE]. Over 1,000 satisfied customers Trusted by 10…" at bounding box center [590, 280] width 1180 height 561
click at [6, 16] on main "Streamline your cash flow. [DATE]. Over 1,000 satisfied customers Trusted by 10…" at bounding box center [590, 280] width 1180 height 561
drag, startPoint x: 6, startPoint y: 16, endPoint x: 1053, endPoint y: 536, distance: 1168.9
click at [1053, 536] on main "Streamline your cash flow. [DATE]. Over 1,000 satisfied customers Trusted by 10…" at bounding box center [590, 280] width 1180 height 561
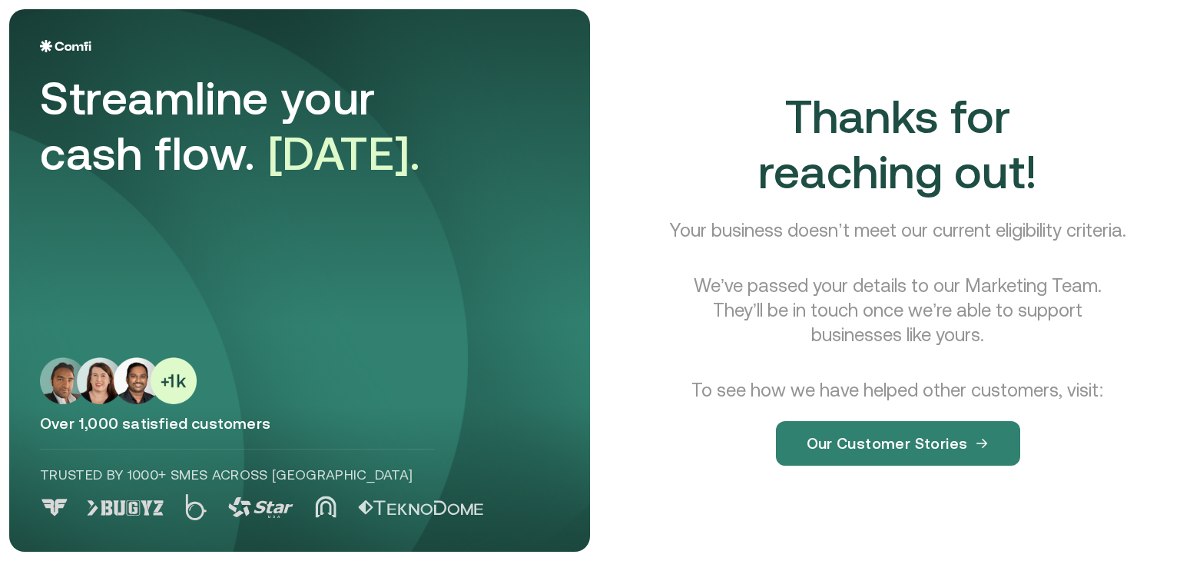
click at [1118, 536] on div "Thanks for reaching out! Your business doesn’t meet our current eligibility cri…" at bounding box center [897, 289] width 546 height 561
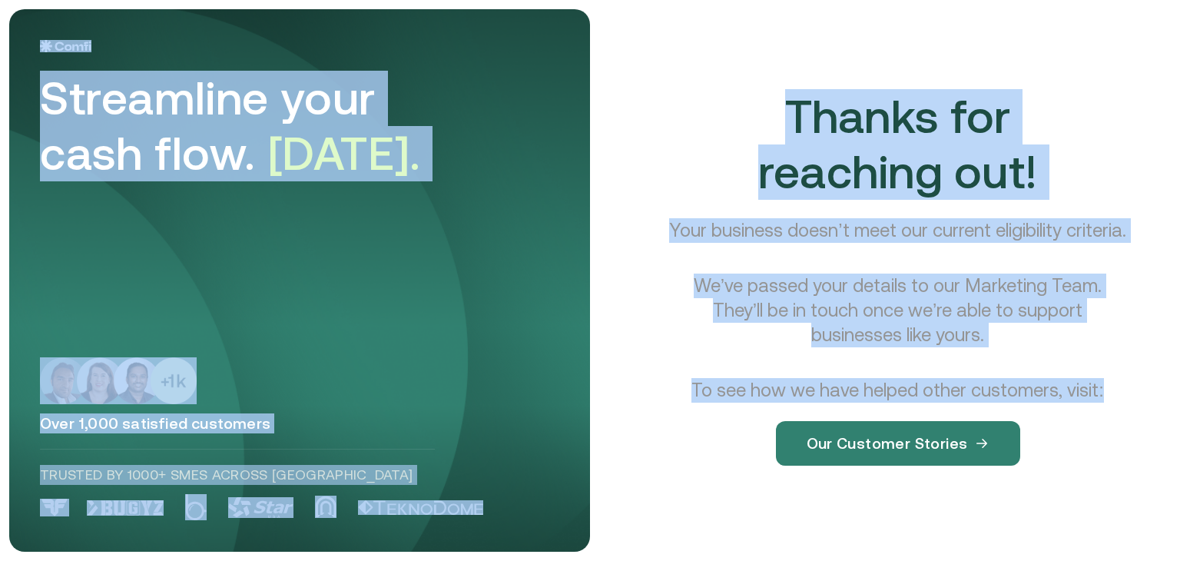
drag, startPoint x: 1164, startPoint y: 538, endPoint x: 0, endPoint y: 2, distance: 1281.5
click at [0, 2] on main "Streamline your cash flow. [DATE]. Over 1,000 satisfied customers Trusted by 10…" at bounding box center [590, 280] width 1180 height 561
drag, startPoint x: 0, startPoint y: 2, endPoint x: 1029, endPoint y: 503, distance: 1144.5
click at [1029, 503] on main "Streamline your cash flow. [DATE]. Over 1,000 satisfied customers Trusted by 10…" at bounding box center [590, 280] width 1180 height 561
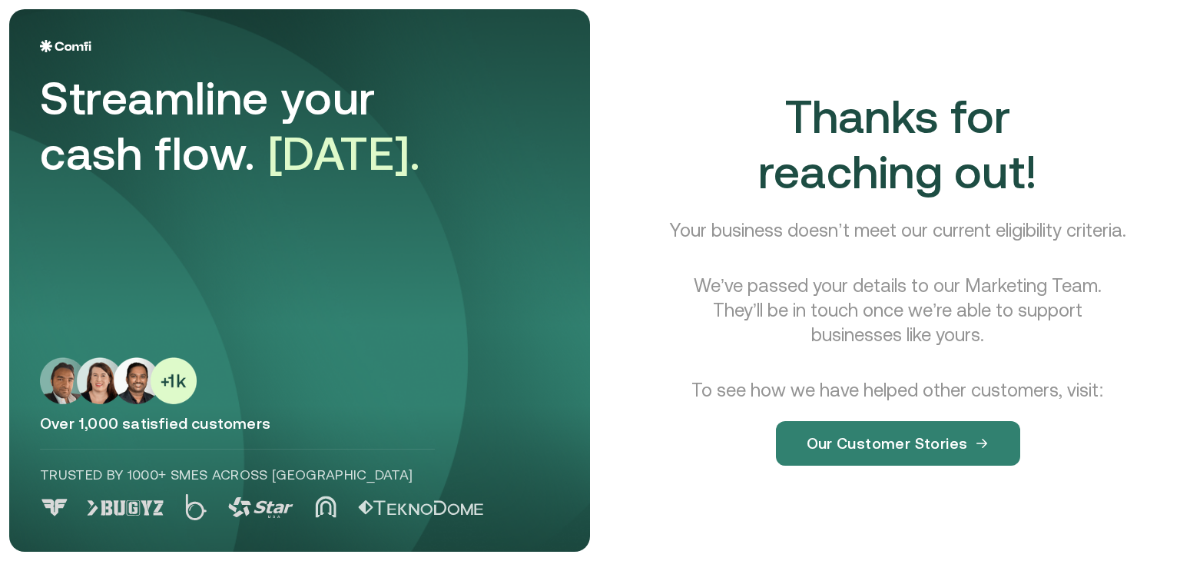
click at [1119, 535] on div "Thanks for reaching out! Your business doesn’t meet our current eligibility cri…" at bounding box center [897, 289] width 546 height 561
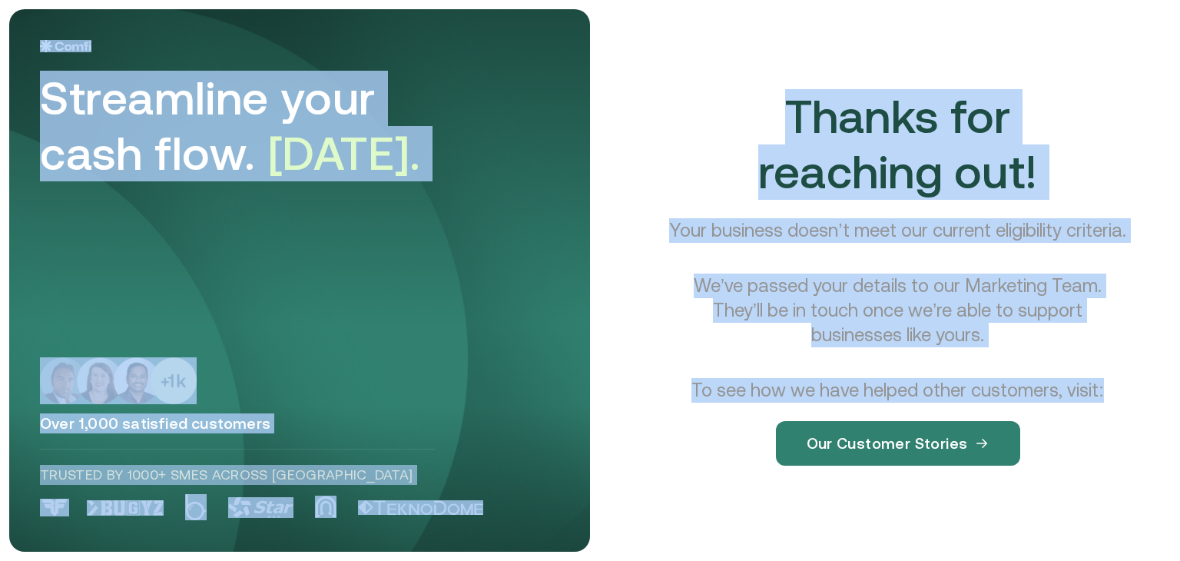
drag, startPoint x: 1149, startPoint y: 538, endPoint x: 0, endPoint y: 22, distance: 1259.6
click at [0, 22] on main "Streamline your cash flow. [DATE]. Over 1,000 satisfied customers Trusted by 10…" at bounding box center [590, 280] width 1180 height 561
drag, startPoint x: 0, startPoint y: 22, endPoint x: 1130, endPoint y: 538, distance: 1241.8
click at [1130, 538] on main "Streamline your cash flow. [DATE]. Over 1,000 satisfied customers Trusted by 10…" at bounding box center [590, 280] width 1180 height 561
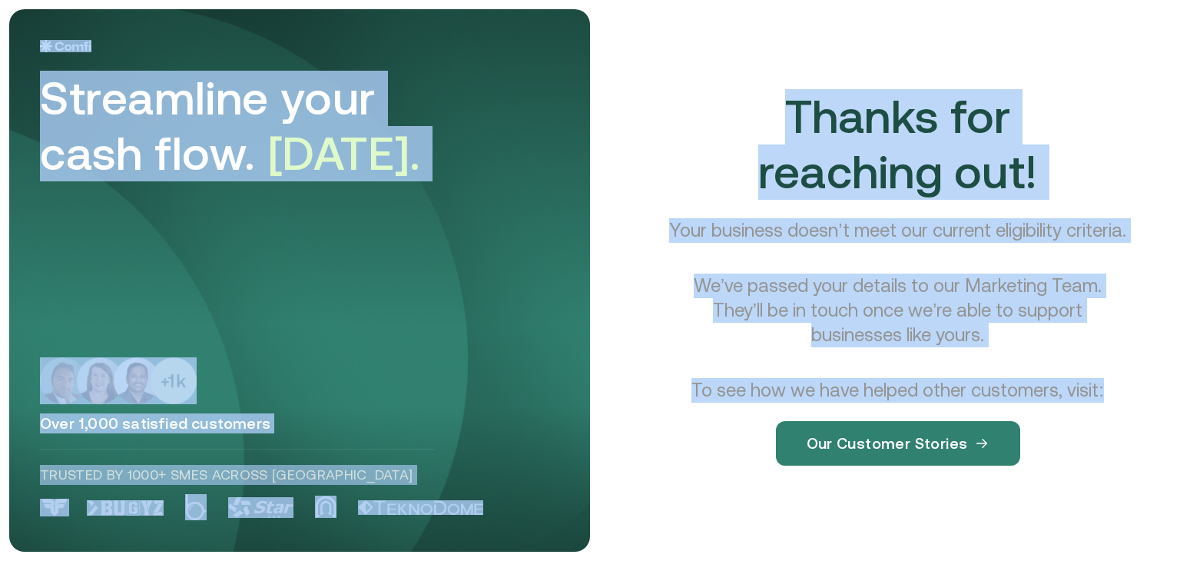
click at [1130, 538] on div "Thanks for reaching out! Your business doesn’t meet our current eligibility cri…" at bounding box center [897, 289] width 546 height 561
drag, startPoint x: 1130, startPoint y: 538, endPoint x: 193, endPoint y: 33, distance: 1064.2
click at [193, 33] on main "Streamline your cash flow. [DATE]. Over 1,000 satisfied customers Trusted by 10…" at bounding box center [590, 280] width 1180 height 561
click at [1, 11] on main "Streamline your cash flow. [DATE]. Over 1,000 satisfied customers Trusted by 10…" at bounding box center [590, 280] width 1180 height 561
drag, startPoint x: 14, startPoint y: 19, endPoint x: 811, endPoint y: 578, distance: 973.8
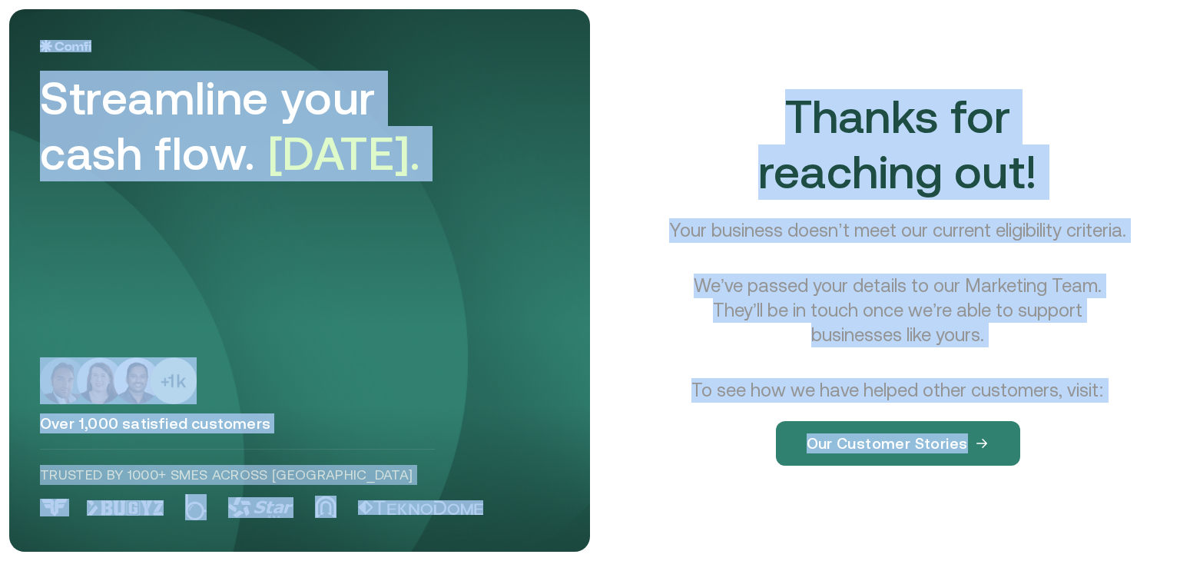
click at [811, 560] on html "Streamline your cash flow. [DATE]. Over 1,000 satisfied customers Trusted by 10…" at bounding box center [590, 280] width 1180 height 561
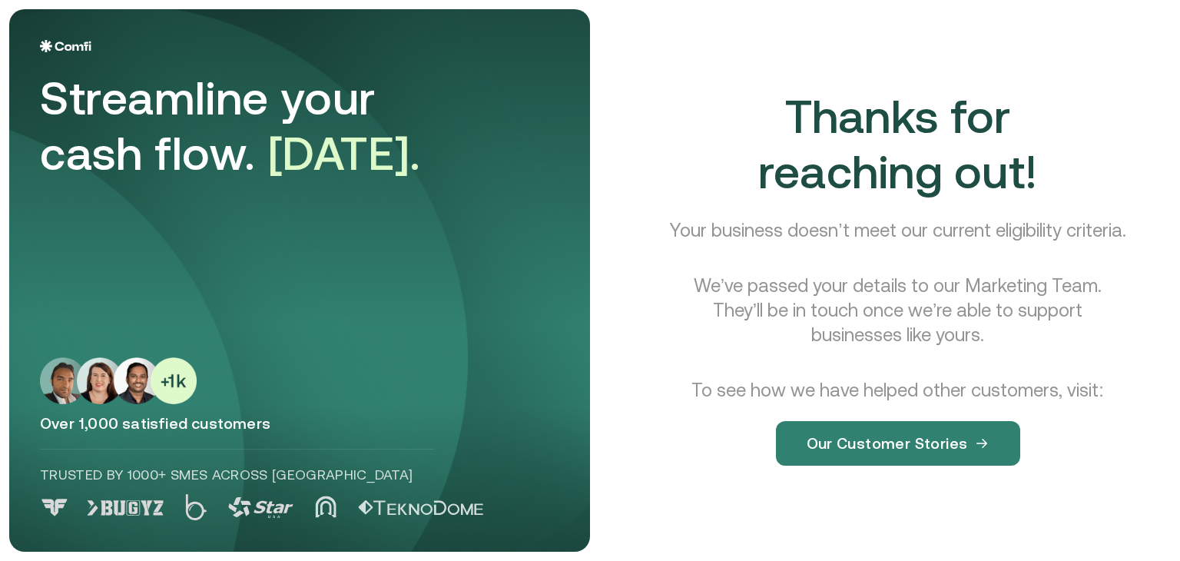
click at [986, 482] on div "Thanks for reaching out! Your business doesn’t meet our current eligibility cri…" at bounding box center [897, 289] width 509 height 401
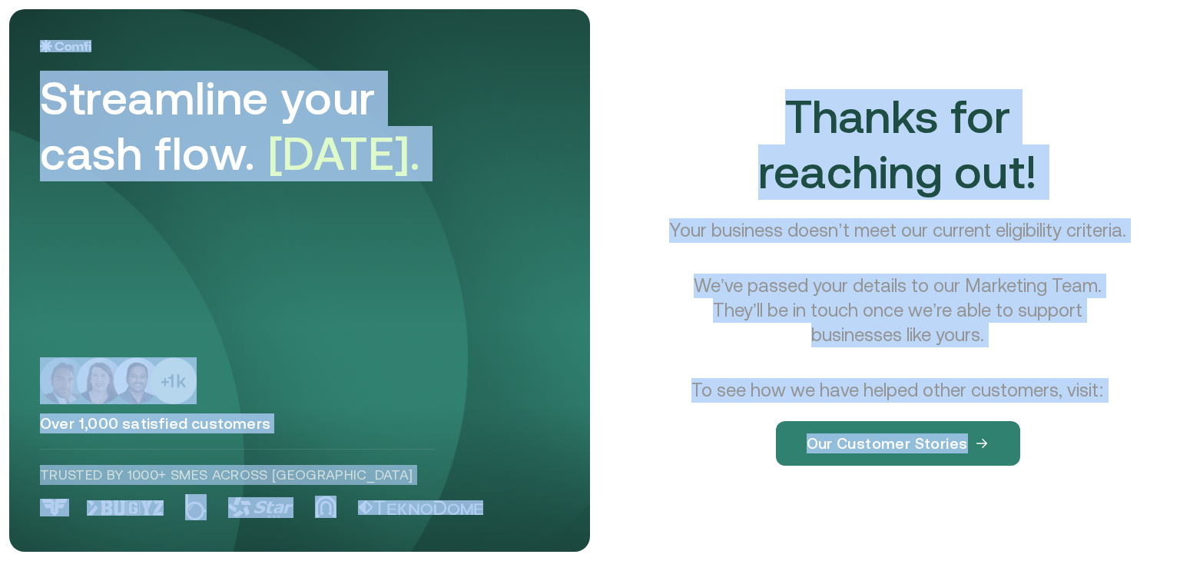
drag, startPoint x: 2, startPoint y: 7, endPoint x: 971, endPoint y: 489, distance: 1082.6
click at [971, 489] on main "Streamline your cash flow. [DATE]. Over 1,000 satisfied customers Trusted by 10…" at bounding box center [590, 280] width 1180 height 561
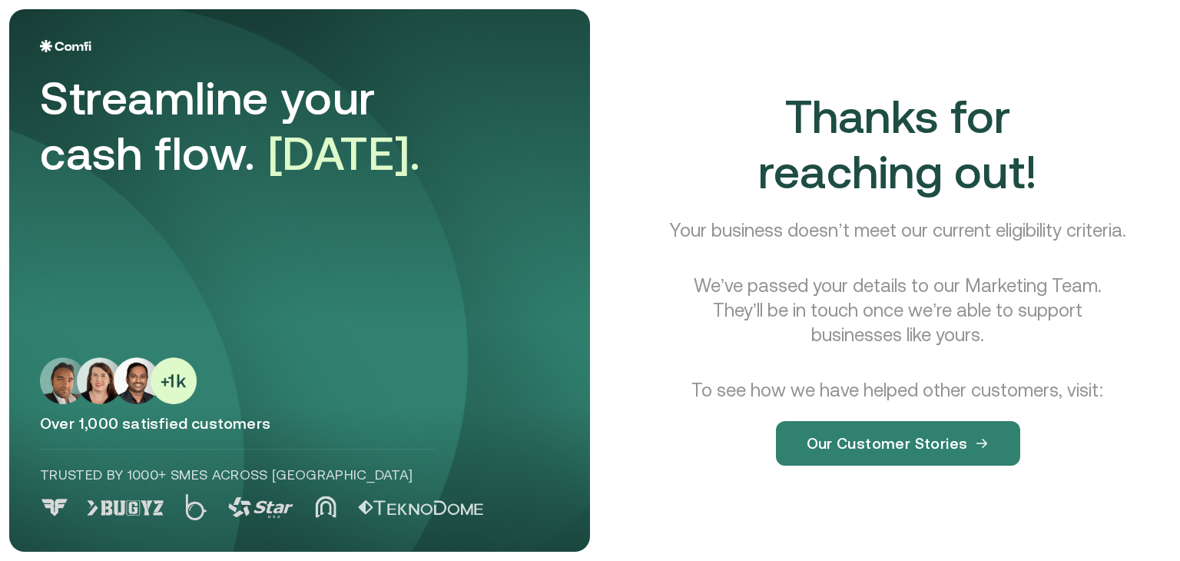
click at [971, 489] on div "Thanks for reaching out! Your business doesn’t meet our current eligibility cri…" at bounding box center [897, 289] width 509 height 401
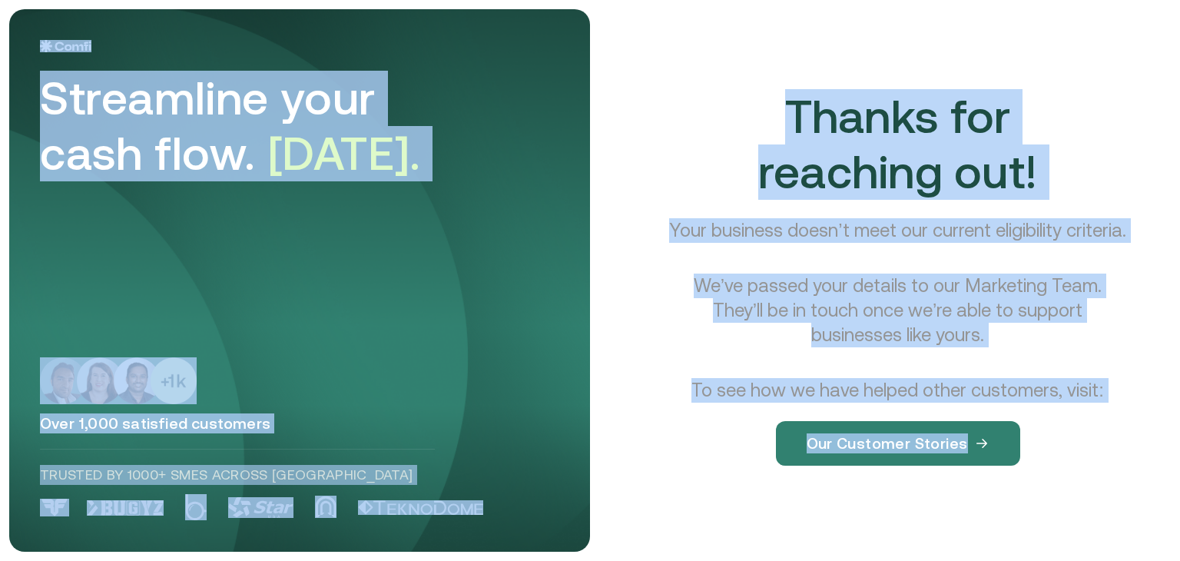
drag, startPoint x: 10, startPoint y: 11, endPoint x: 1051, endPoint y: 505, distance: 1151.9
click at [1051, 505] on main "Streamline your cash flow. [DATE]. Over 1,000 satisfied customers Trusted by 10…" at bounding box center [590, 280] width 1180 height 561
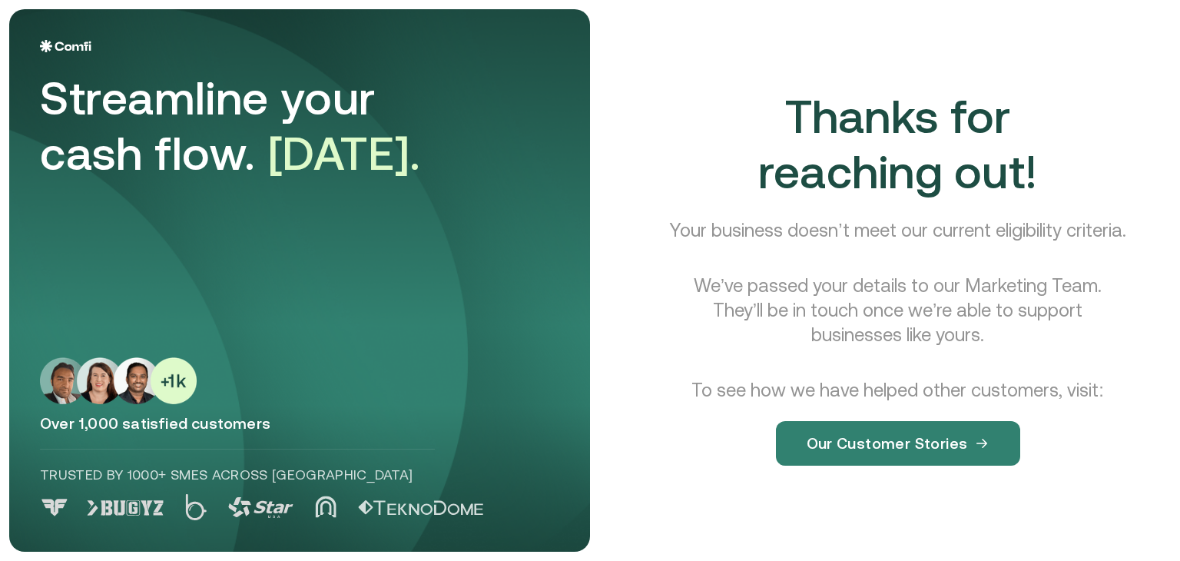
click at [1051, 505] on div "Thanks for reaching out! Your business doesn’t meet our current eligibility cri…" at bounding box center [897, 289] width 546 height 561
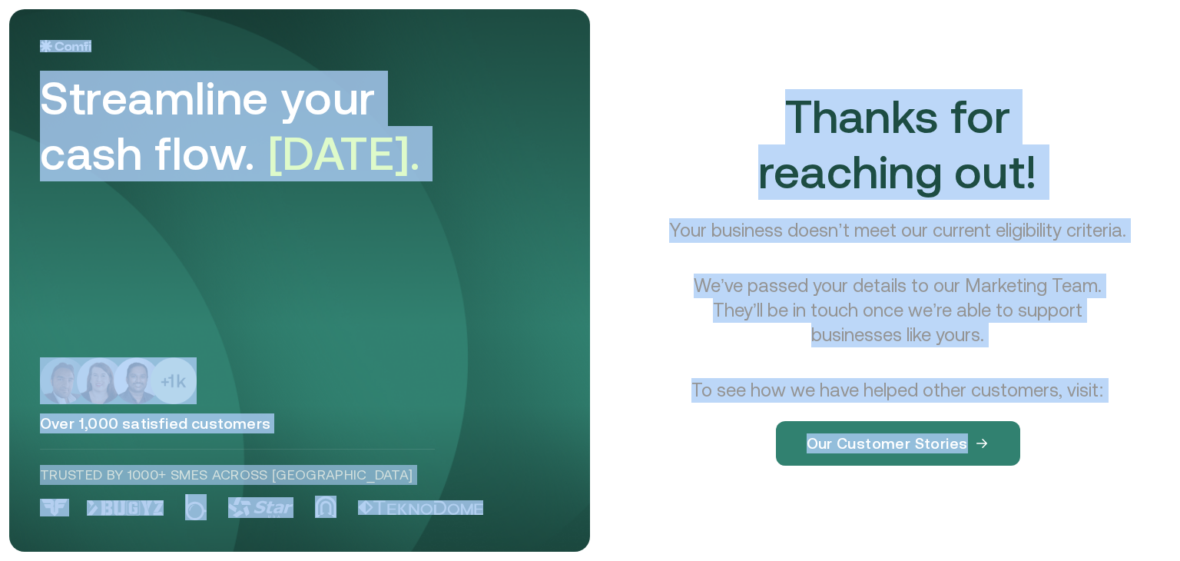
drag, startPoint x: 1113, startPoint y: 526, endPoint x: 0, endPoint y: -16, distance: 1238.0
click at [0, 0] on html "Streamline your cash flow. [DATE]. Over 1,000 satisfied customers Trusted by 10…" at bounding box center [590, 280] width 1180 height 561
click at [743, 189] on div "Thanks for reaching out! Your business doesn’t meet our current eligibility cri…" at bounding box center [897, 289] width 509 height 401
click at [720, 137] on div "Thanks for reaching out! Your business doesn’t meet our current eligibility cri…" at bounding box center [897, 289] width 509 height 401
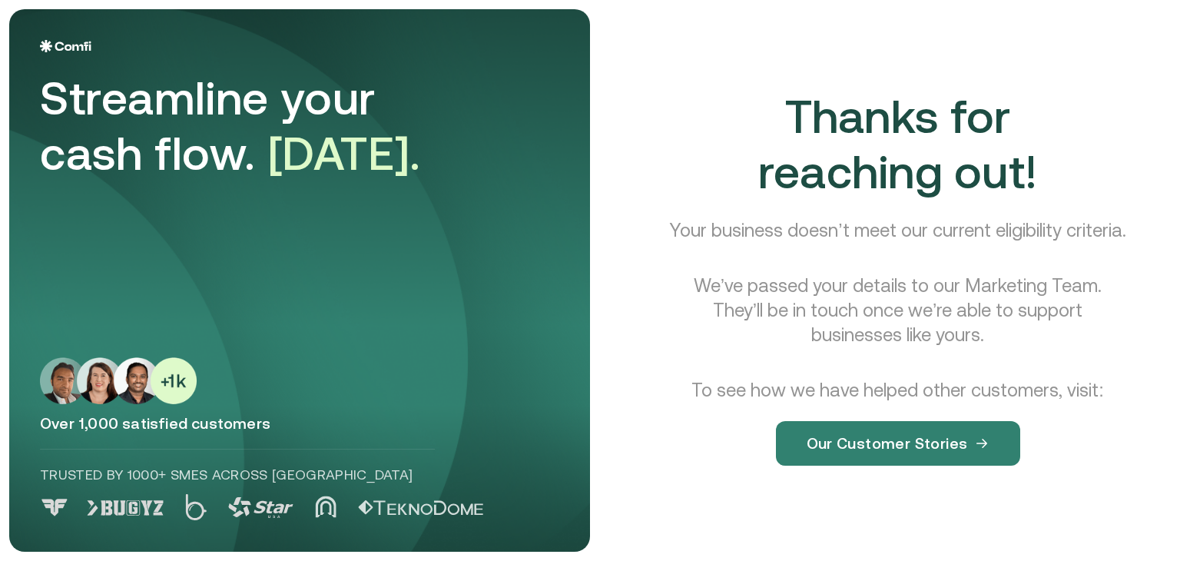
click at [175, 399] on img at bounding box center [118, 380] width 157 height 47
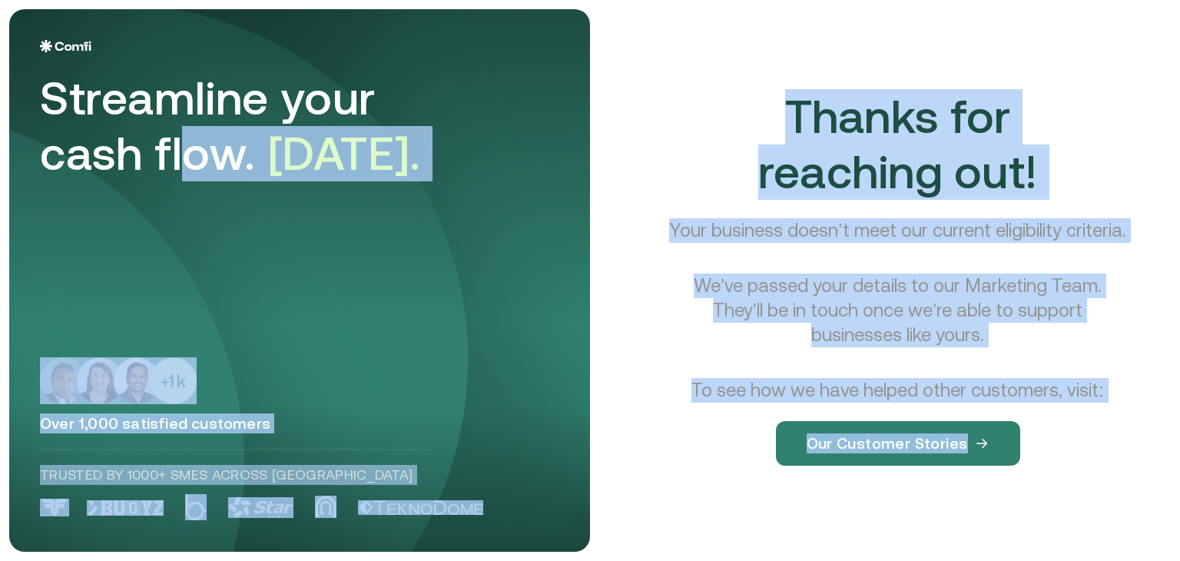
drag, startPoint x: 668, startPoint y: 545, endPoint x: 190, endPoint y: 202, distance: 588.5
click at [190, 202] on main "Streamline your cash flow. [DATE]. Over 1,000 satisfied customers Trusted by 10…" at bounding box center [590, 280] width 1180 height 561
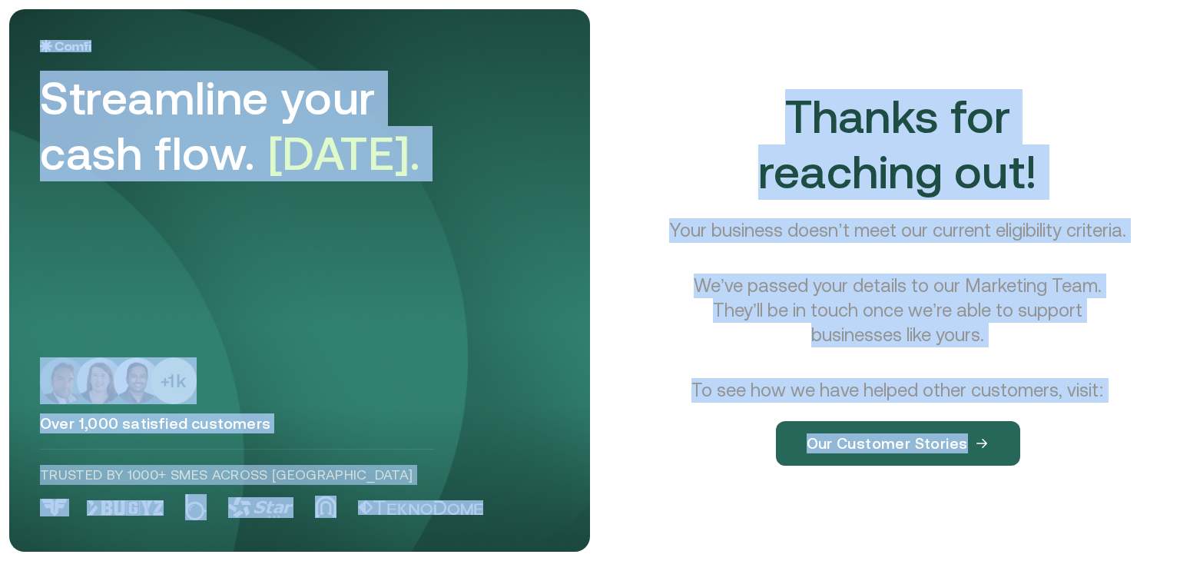
drag, startPoint x: 0, startPoint y: 5, endPoint x: 983, endPoint y: 471, distance: 1087.7
click at [983, 471] on main "Streamline your cash flow. [DATE]. Over 1,000 satisfied customers Trusted by 10…" at bounding box center [590, 280] width 1180 height 561
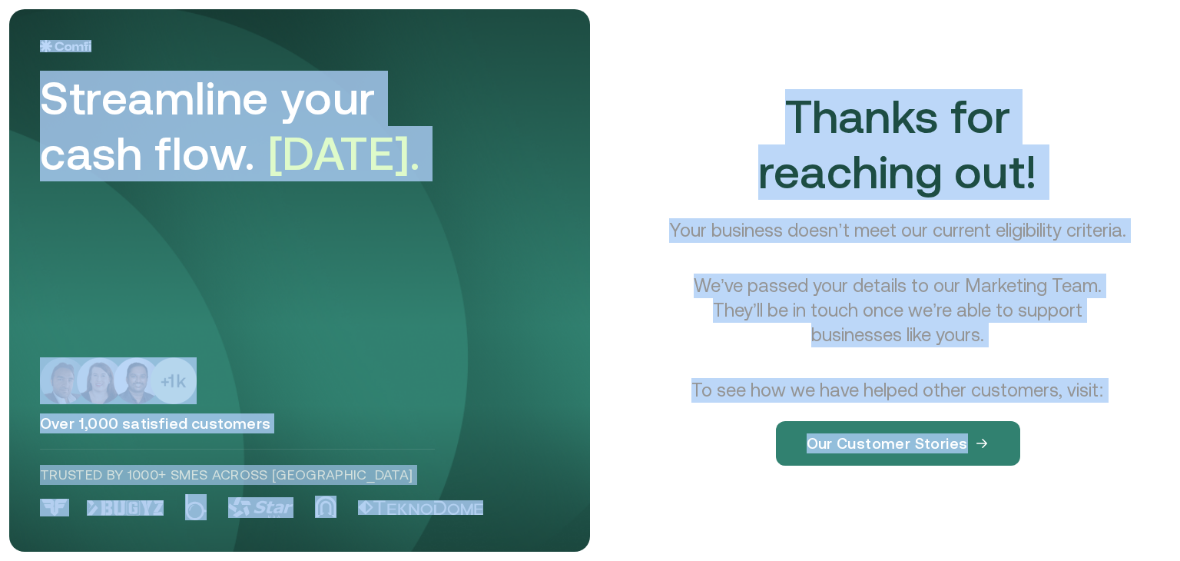
click at [1140, 490] on div "Thanks for reaching out! Your business doesn’t meet our current eligibility cri…" at bounding box center [897, 289] width 509 height 401
drag, startPoint x: 0, startPoint y: 19, endPoint x: 1137, endPoint y: 524, distance: 1243.7
click at [1137, 524] on main "Streamline your cash flow. [DATE]. Over 1,000 satisfied customers Trusted by 10…" at bounding box center [590, 280] width 1180 height 561
click at [1137, 524] on div "Thanks for reaching out! Your business doesn’t meet our current eligibility cri…" at bounding box center [897, 289] width 546 height 561
drag, startPoint x: 1157, startPoint y: 545, endPoint x: 33, endPoint y: 66, distance: 1221.6
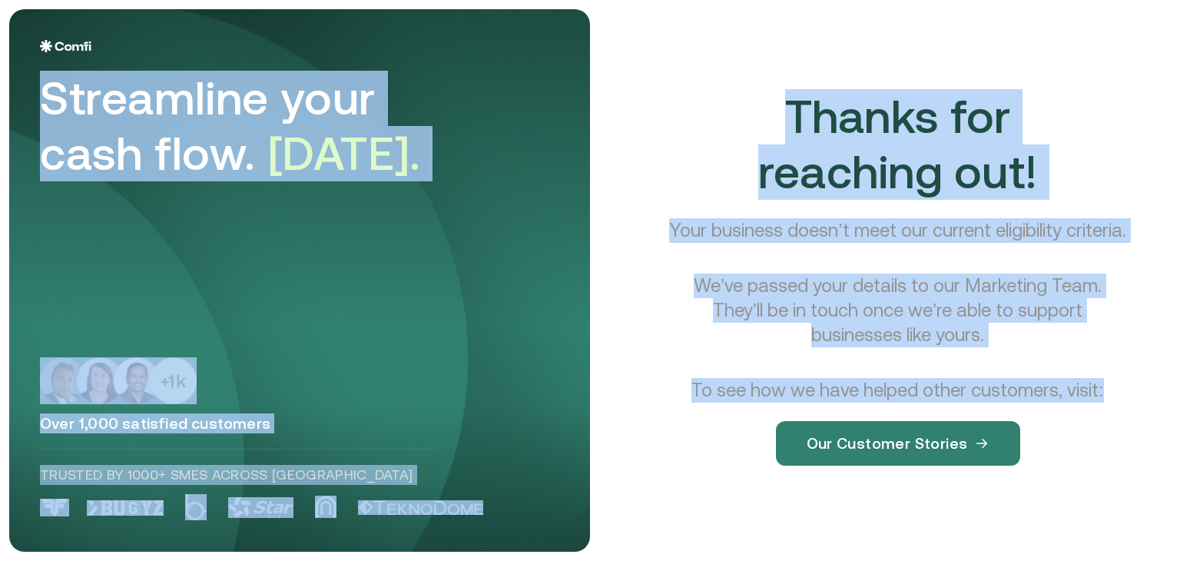
click at [33, 66] on main "Streamline your cash flow. [DATE]. Over 1,000 satisfied customers Trusted by 10…" at bounding box center [590, 280] width 1180 height 561
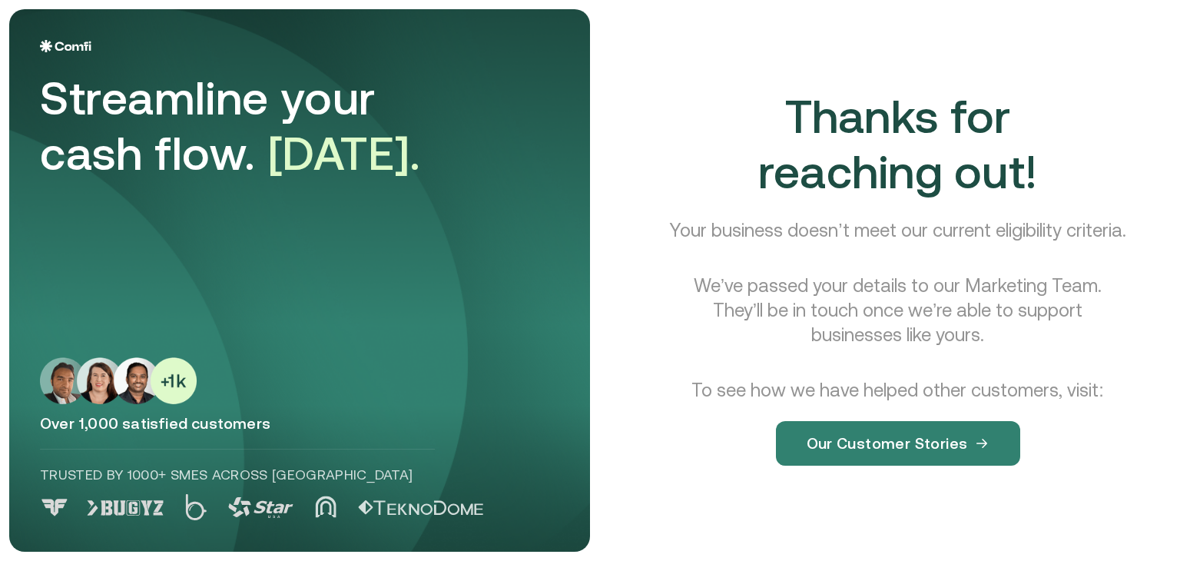
click at [2, 19] on main "Streamline your cash flow. [DATE]. Over 1,000 satisfied customers Trusted by 10…" at bounding box center [590, 280] width 1180 height 561
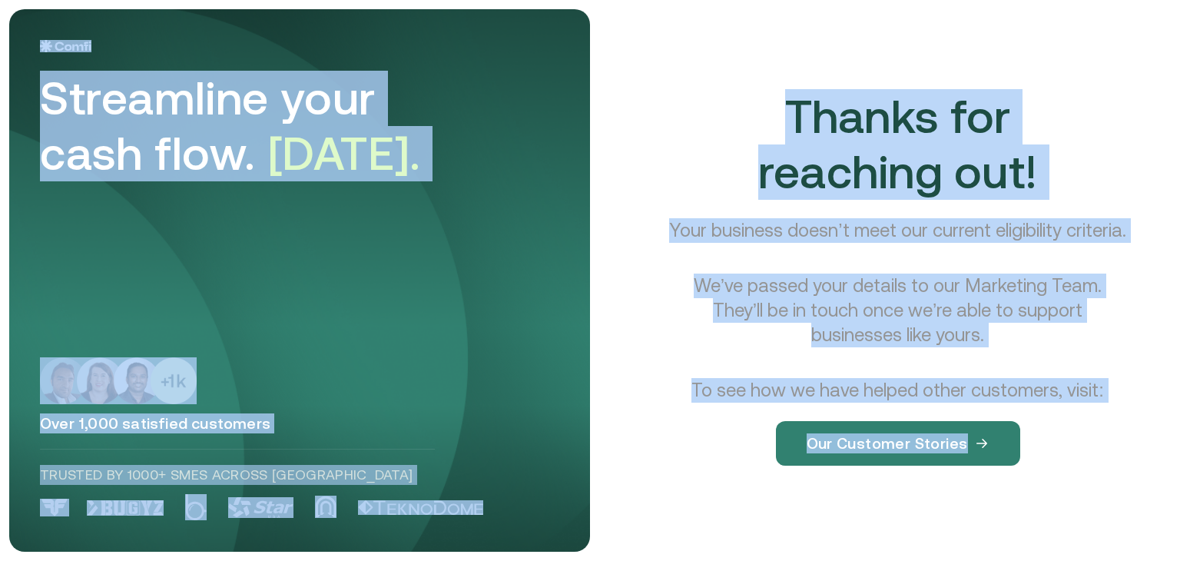
drag, startPoint x: 2, startPoint y: 19, endPoint x: 1041, endPoint y: 508, distance: 1148.2
click at [1041, 508] on main "Streamline your cash flow. [DATE]. Over 1,000 satisfied customers Trusted by 10…" at bounding box center [590, 280] width 1180 height 561
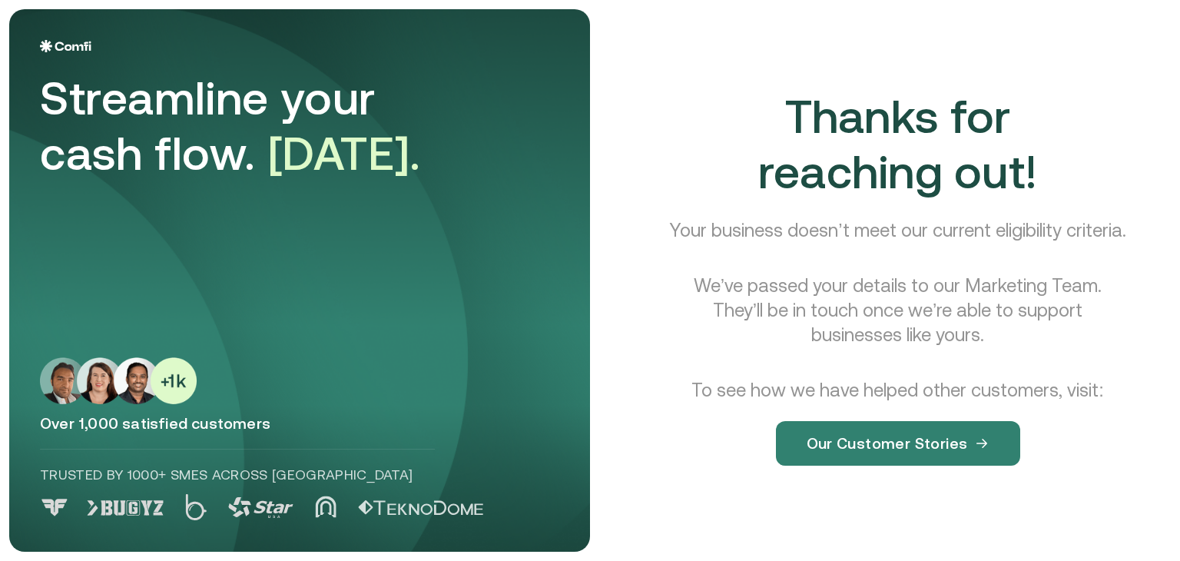
click at [1041, 508] on div "Thanks for reaching out! Your business doesn’t meet our current eligibility cri…" at bounding box center [897, 289] width 546 height 561
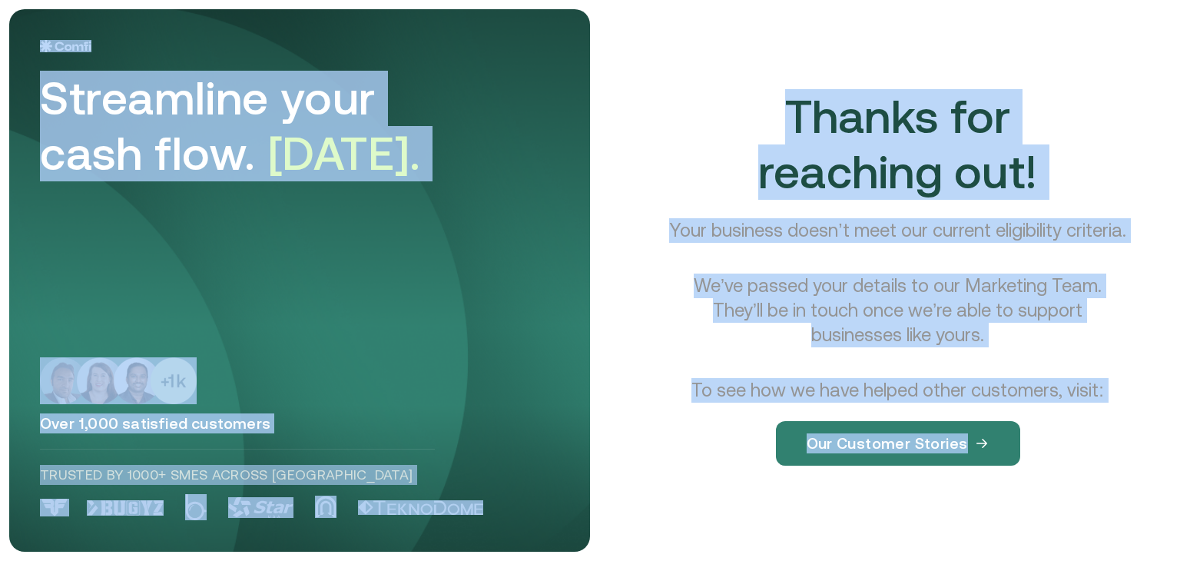
drag, startPoint x: 1041, startPoint y: 508, endPoint x: 101, endPoint y: 38, distance: 1050.7
click at [101, 38] on main "Streamline your cash flow. [DATE]. Over 1,000 satisfied customers Trusted by 10…" at bounding box center [590, 280] width 1180 height 561
click at [18, 16] on aside "Streamline your cash flow. [DATE]. Over 1,000 satisfied customers Trusted by 10…" at bounding box center [299, 280] width 581 height 542
drag, startPoint x: 0, startPoint y: 4, endPoint x: 1085, endPoint y: 544, distance: 1212.1
click at [1085, 544] on main "Streamline your cash flow. [DATE]. Over 1,000 satisfied customers Trusted by 10…" at bounding box center [590, 280] width 1180 height 561
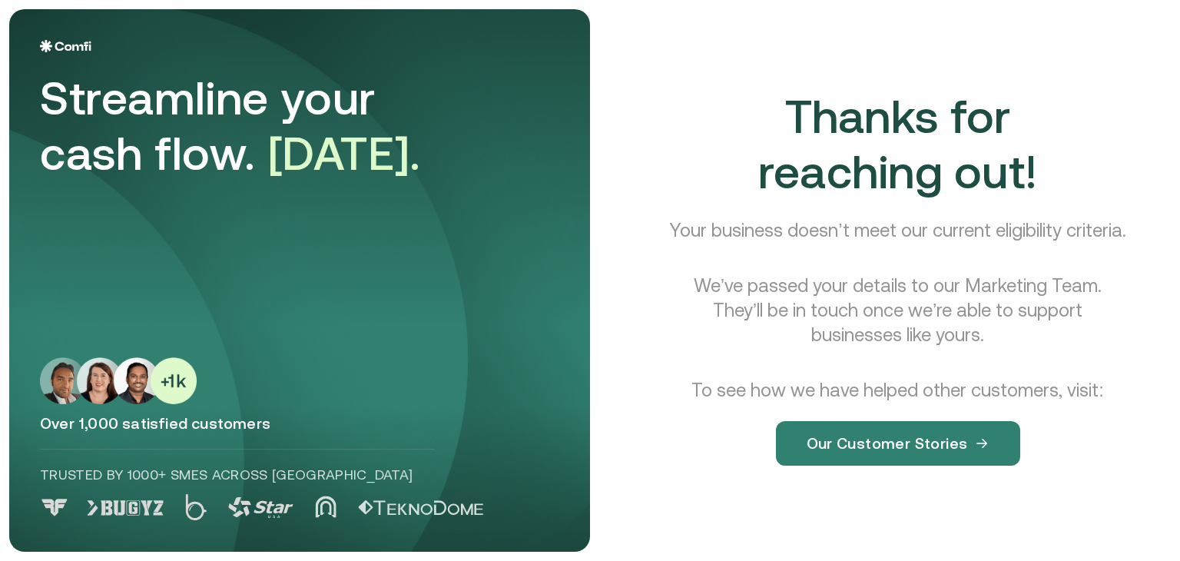
click at [1085, 544] on div "Thanks for reaching out! Your business doesn’t meet our current eligibility cri…" at bounding box center [897, 289] width 546 height 561
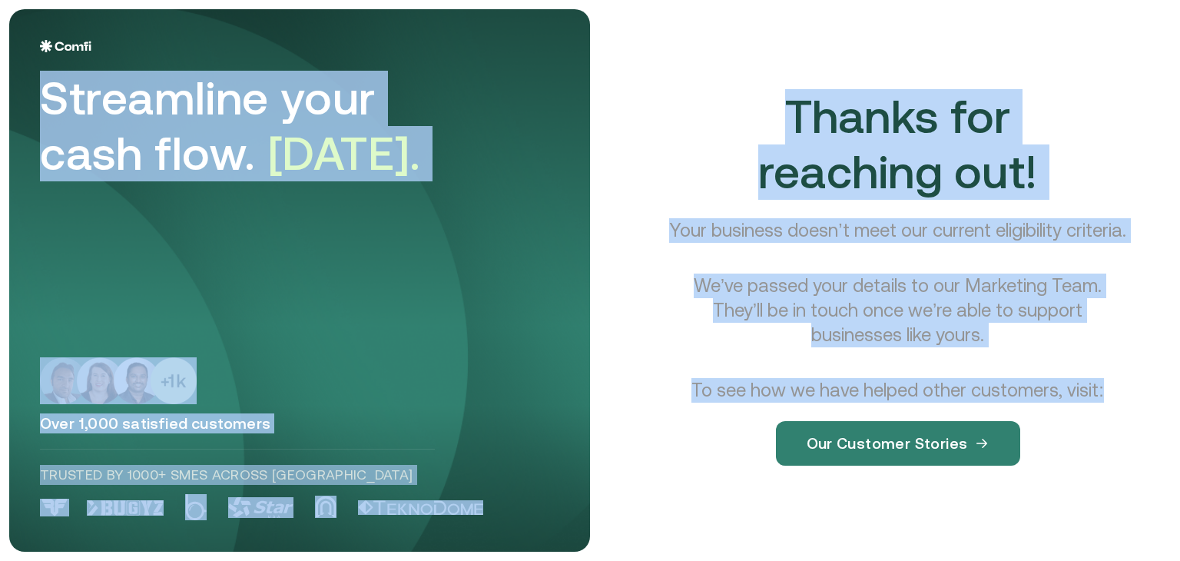
drag, startPoint x: 1154, startPoint y: 541, endPoint x: 51, endPoint y: 51, distance: 1206.9
click at [51, 51] on main "Streamline your cash flow. [DATE]. Over 1,000 satisfied customers Trusted by 10…" at bounding box center [590, 280] width 1180 height 561
click at [0, 5] on main "Streamline your cash flow. [DATE]. Over 1,000 satisfied customers Trusted by 10…" at bounding box center [590, 280] width 1180 height 561
drag, startPoint x: 0, startPoint y: 5, endPoint x: 1179, endPoint y: 515, distance: 1284.5
click at [1167, 515] on main "Streamline your cash flow. [DATE]. Over 1,000 satisfied customers Trusted by 10…" at bounding box center [590, 280] width 1180 height 561
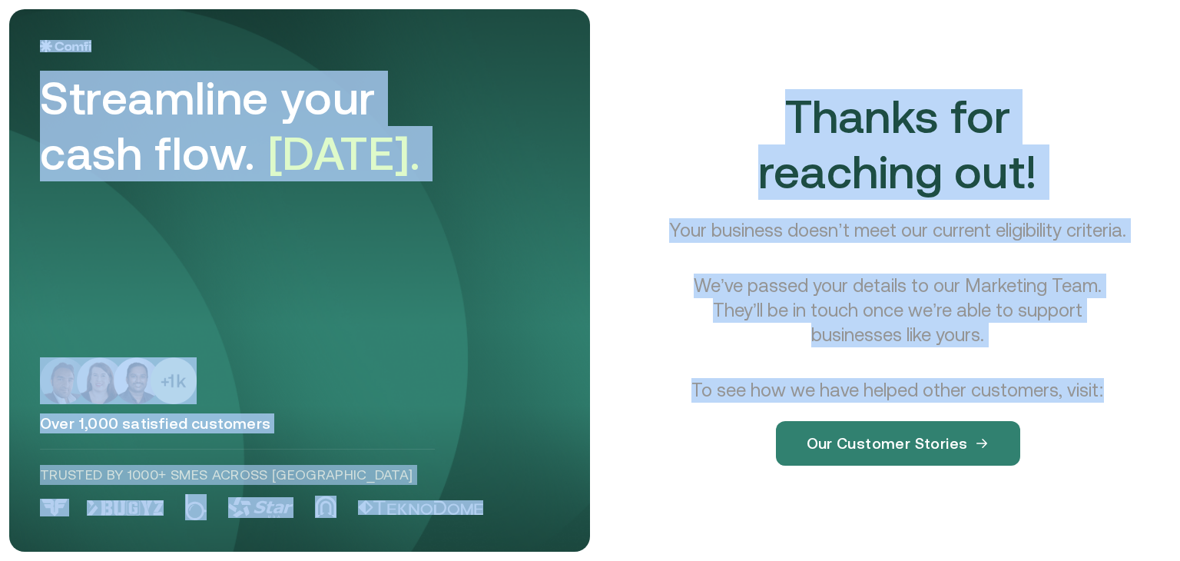
click at [1167, 506] on div "Thanks for reaching out! Your business doesn’t meet our current eligibility cri…" at bounding box center [897, 289] width 546 height 561
drag, startPoint x: 1167, startPoint y: 507, endPoint x: 51, endPoint y: -40, distance: 1242.7
click at [51, 0] on html "Streamline your cash flow. [DATE]. Over 1,000 satisfied customers Trusted by 10…" at bounding box center [590, 280] width 1180 height 561
click at [2, 20] on main "Streamline your cash flow. [DATE]. Over 1,000 satisfied customers Trusted by 10…" at bounding box center [590, 280] width 1180 height 561
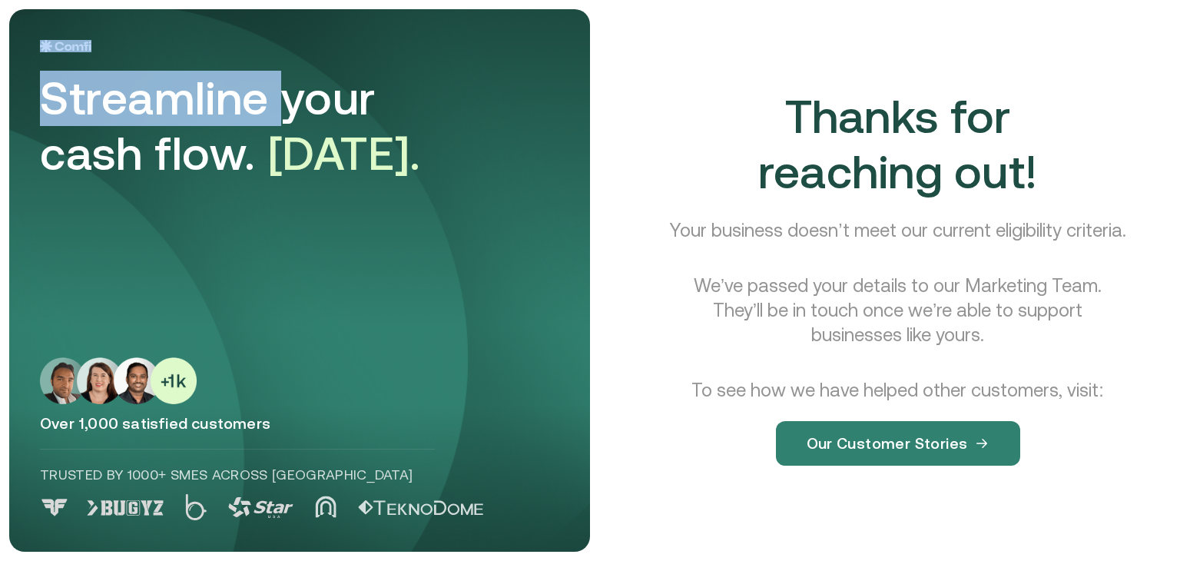
click at [2, 20] on main "Streamline your cash flow. [DATE]. Over 1,000 satisfied customers Trusted by 10…" at bounding box center [590, 280] width 1180 height 561
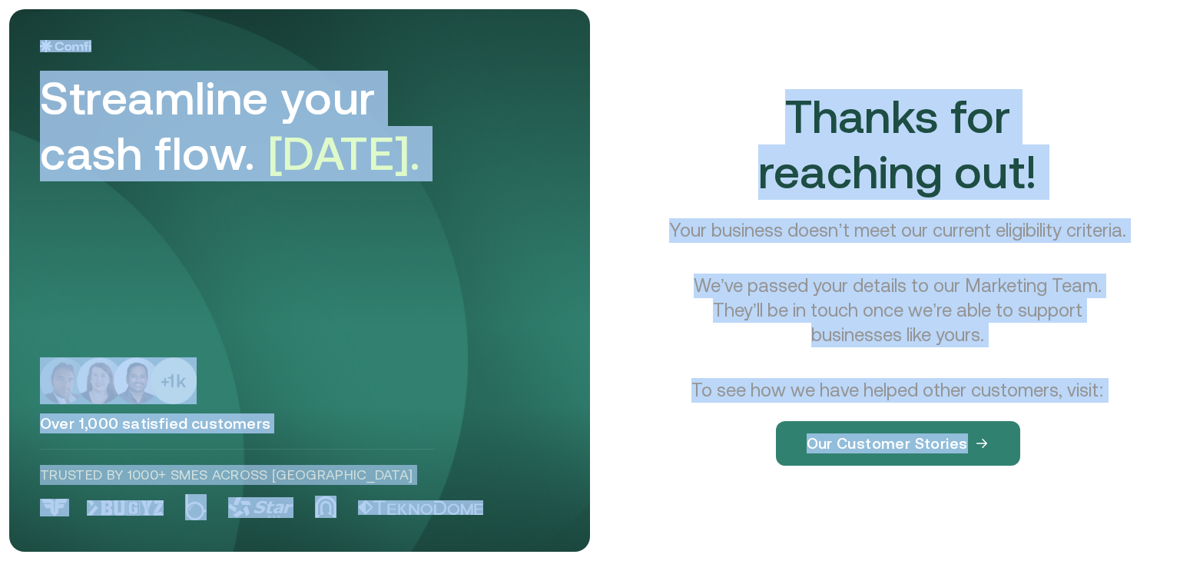
drag, startPoint x: 2, startPoint y: 20, endPoint x: 989, endPoint y: 492, distance: 1094.5
click at [989, 492] on main "Streamline your cash flow. [DATE]. Over 1,000 satisfied customers Trusted by 10…" at bounding box center [590, 280] width 1180 height 561
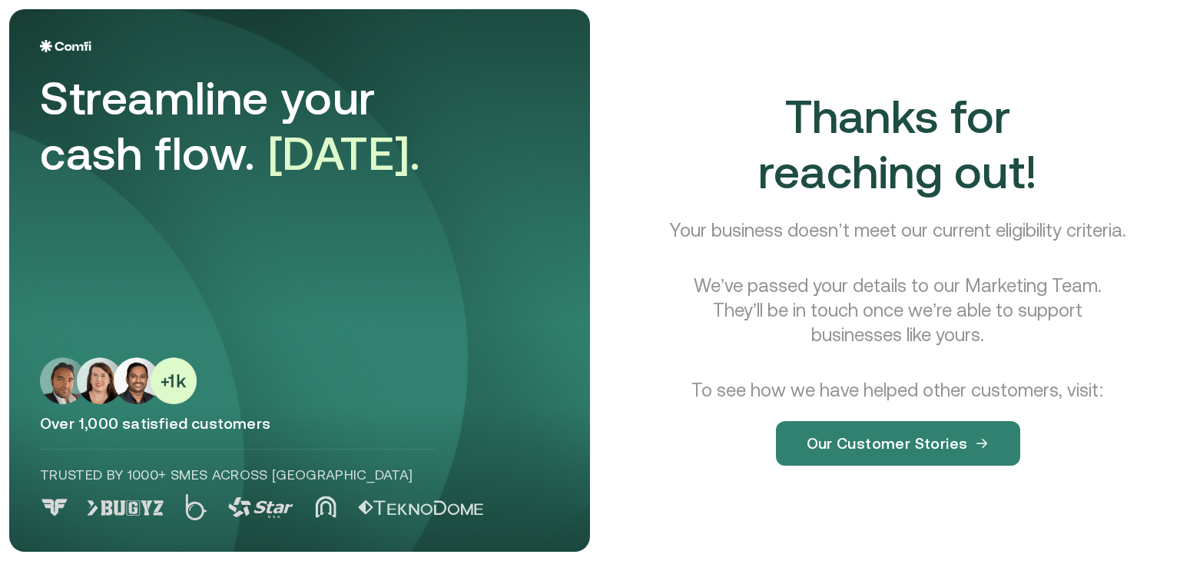
click at [989, 490] on div "Thanks for reaching out! Your business doesn’t meet our current eligibility cri…" at bounding box center [897, 289] width 509 height 401
click at [1067, 490] on div "Thanks for reaching out! Your business doesn’t meet our current eligibility cri…" at bounding box center [897, 289] width 509 height 401
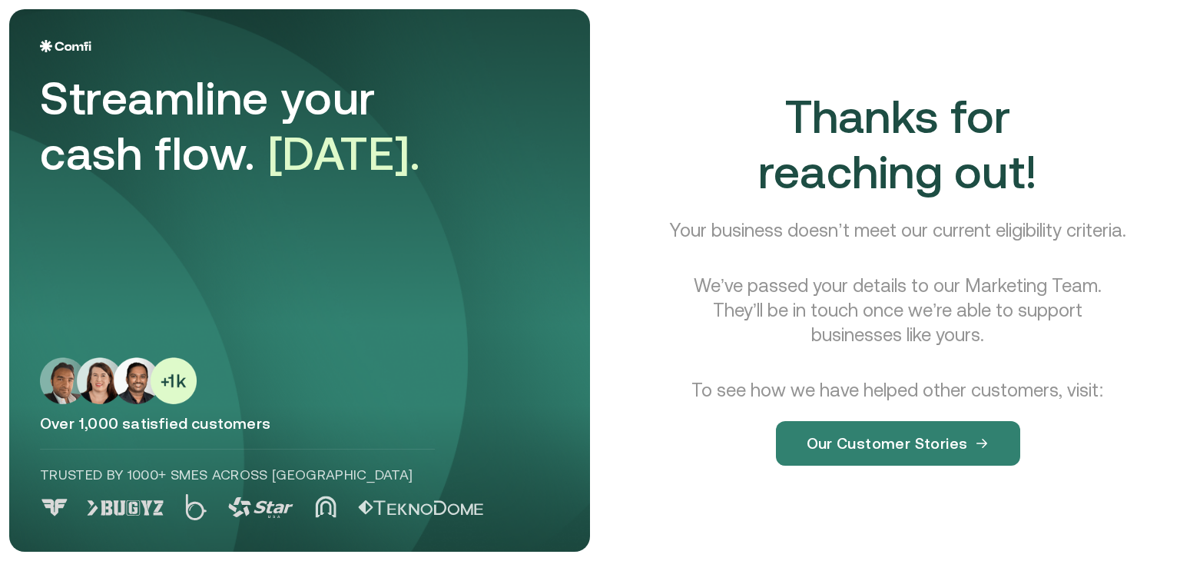
click at [1067, 490] on div "Thanks for reaching out! Your business doesn’t meet our current eligibility cri…" at bounding box center [897, 289] width 509 height 401
click at [1108, 406] on div "Thanks for reaching out! Your business doesn’t meet our current eligibility cri…" at bounding box center [897, 289] width 509 height 401
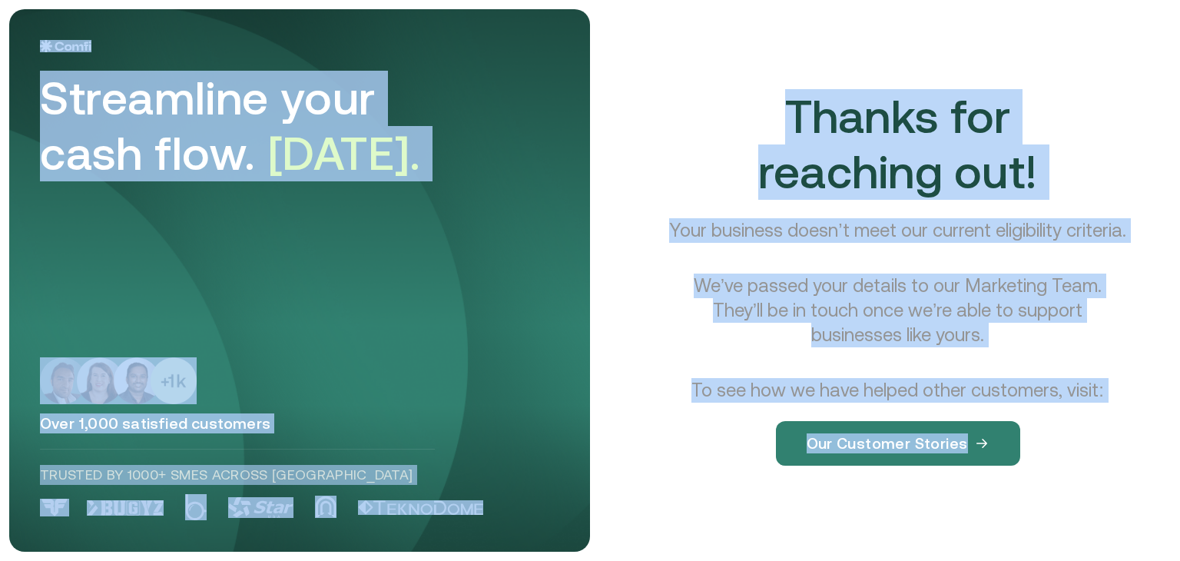
click at [965, 243] on p "Your business doesn’t meet our current eligibility criteria." at bounding box center [897, 230] width 456 height 25
drag, startPoint x: 8, startPoint y: 5, endPoint x: 999, endPoint y: 496, distance: 1106.4
click at [999, 496] on main "Streamline your cash flow. [DATE]. Over 1,000 satisfied customers Trusted by 10…" at bounding box center [590, 280] width 1180 height 561
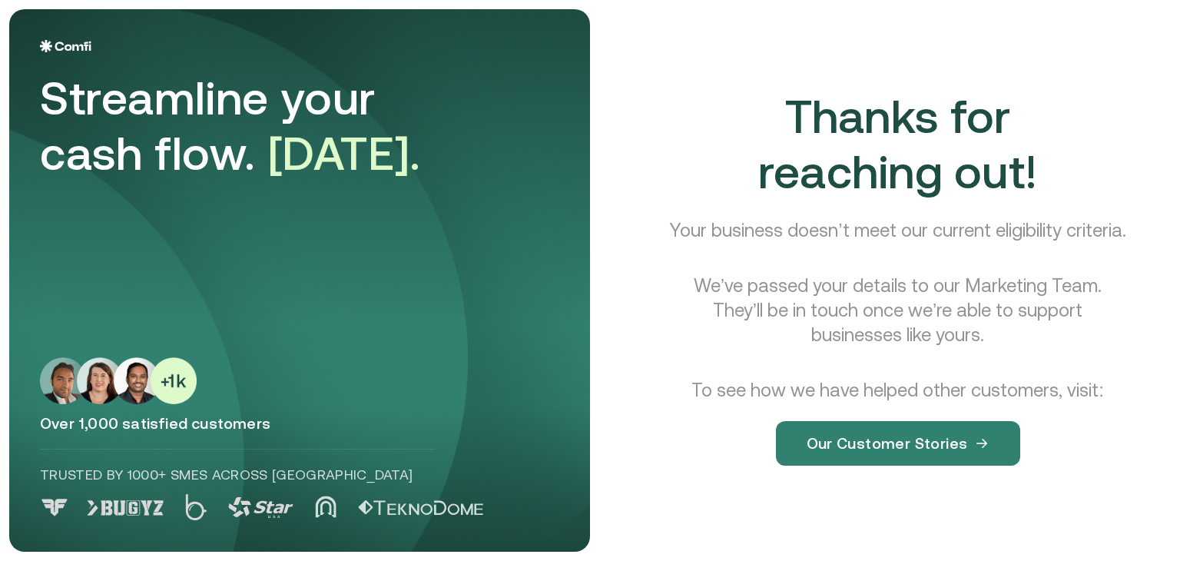
click at [999, 490] on div "Thanks for reaching out! Your business doesn’t meet our current eligibility cri…" at bounding box center [897, 289] width 509 height 401
click at [0, 5] on main "Streamline your cash flow. [DATE]. Over 1,000 satisfied customers Trusted by 10…" at bounding box center [590, 280] width 1180 height 561
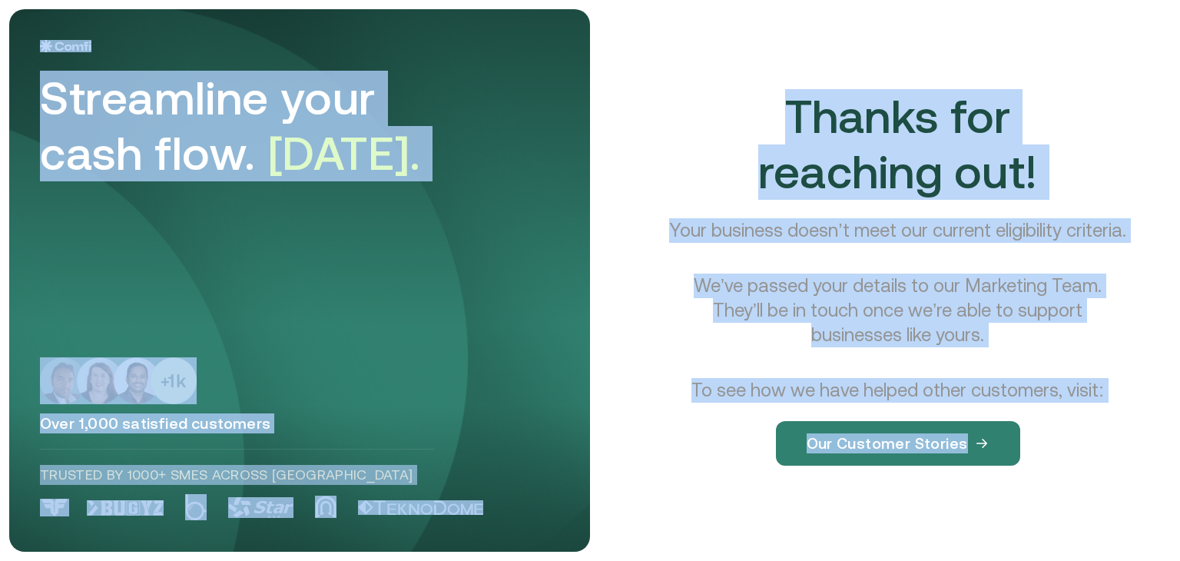
drag, startPoint x: 8, startPoint y: 15, endPoint x: 1105, endPoint y: 560, distance: 1224.5
click at [1105, 560] on main "Streamline your cash flow. [DATE]. Over 1,000 satisfied customers Trusted by 10…" at bounding box center [590, 280] width 1180 height 561
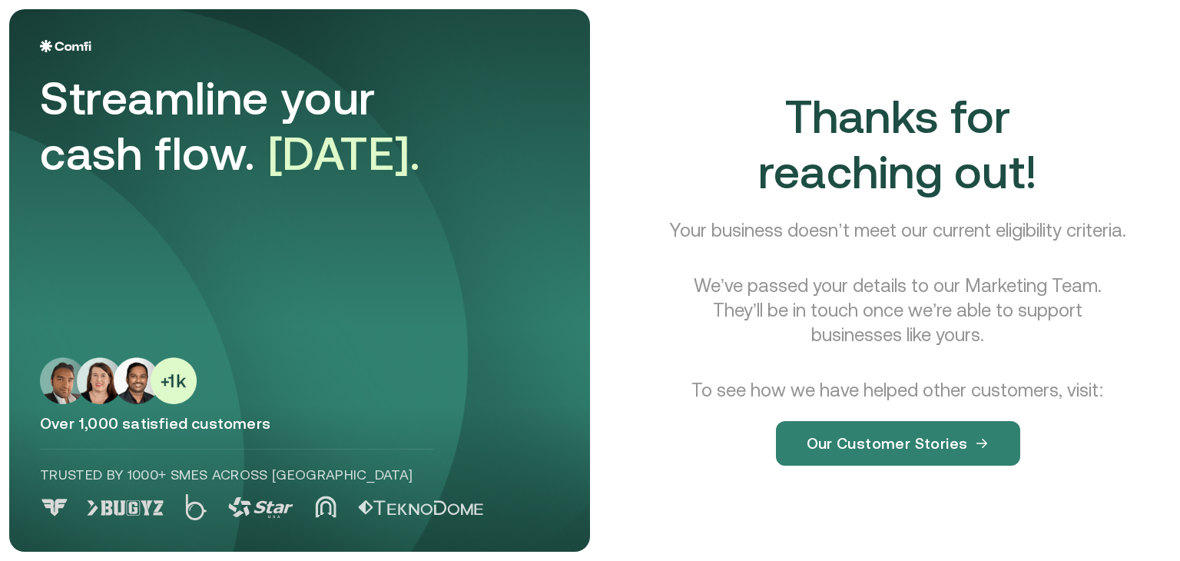
click at [1092, 502] on div "Thanks for reaching out! Your business doesn’t meet our current eligibility cri…" at bounding box center [897, 289] width 546 height 561
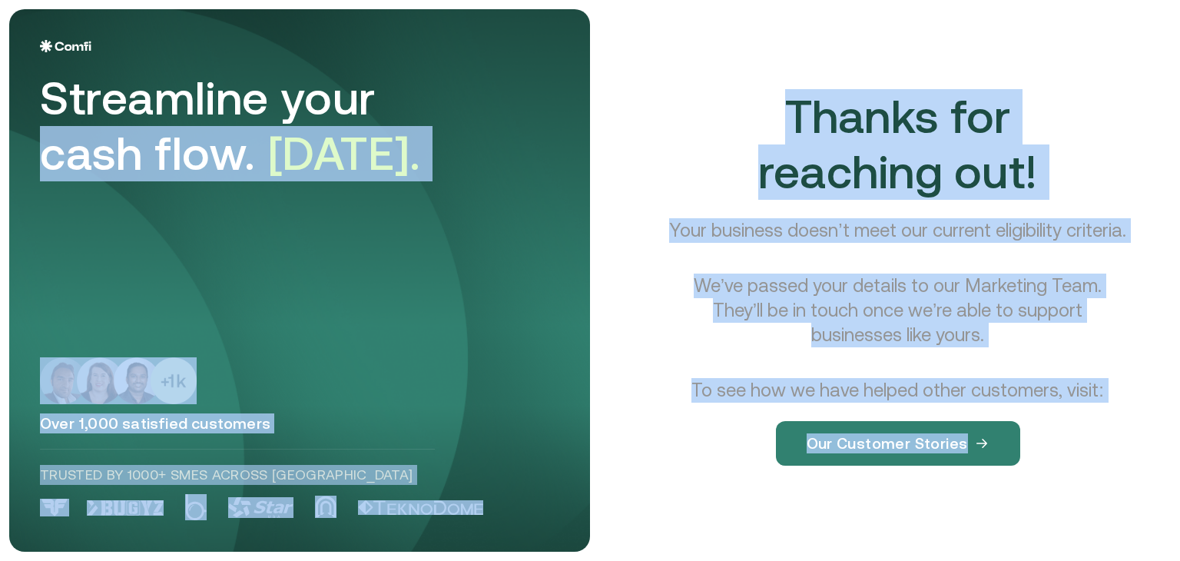
drag, startPoint x: 1092, startPoint y: 502, endPoint x: 377, endPoint y: 54, distance: 843.7
click at [377, 54] on main "Streamline your cash flow. [DATE]. Over 1,000 satisfied customers Trusted by 10…" at bounding box center [590, 280] width 1180 height 561
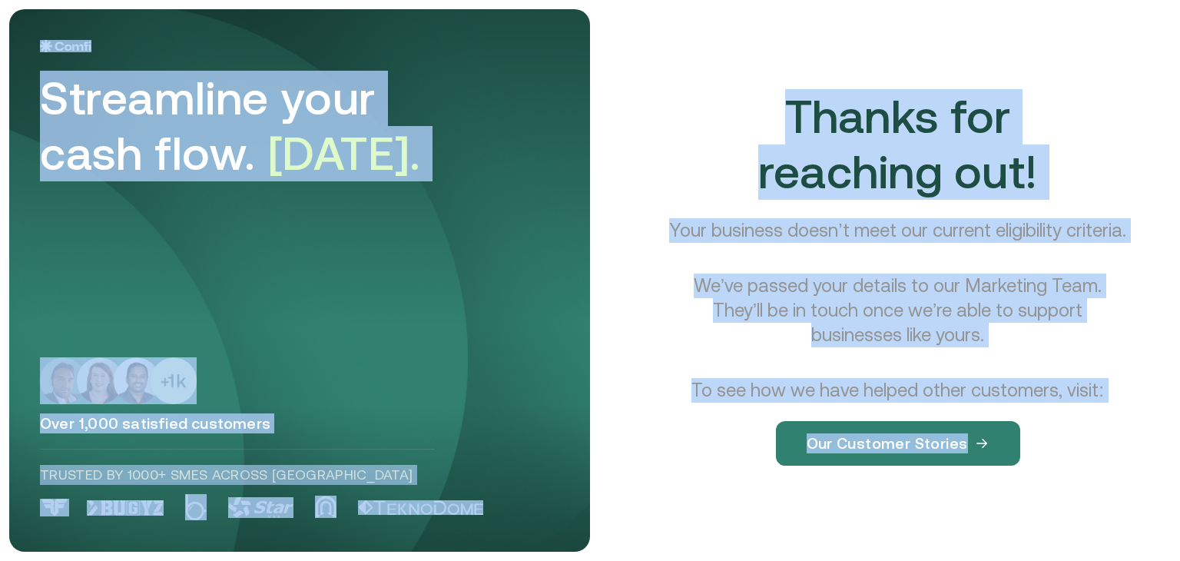
drag, startPoint x: 5, startPoint y: 9, endPoint x: 1068, endPoint y: 548, distance: 1191.5
click at [1068, 548] on main "Streamline your cash flow. [DATE]. Over 1,000 satisfied customers Trusted by 10…" at bounding box center [590, 280] width 1180 height 561
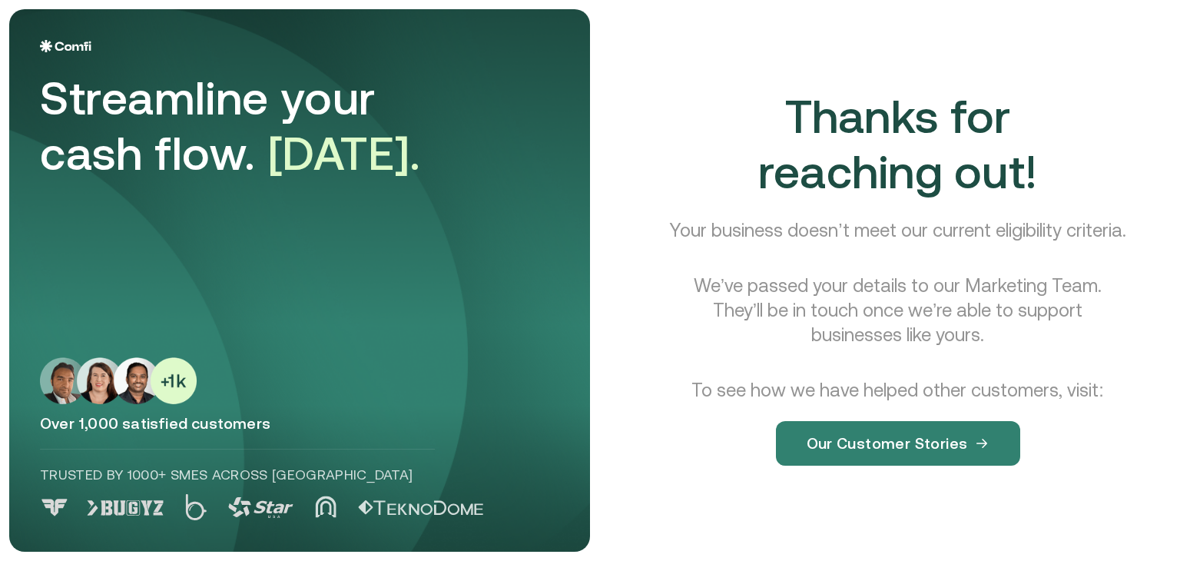
click at [1068, 548] on div "Thanks for reaching out! Your business doesn’t meet our current eligibility cri…" at bounding box center [897, 289] width 546 height 561
click at [1084, 521] on div "Thanks for reaching out! Your business doesn’t meet our current eligibility cri…" at bounding box center [897, 289] width 546 height 561
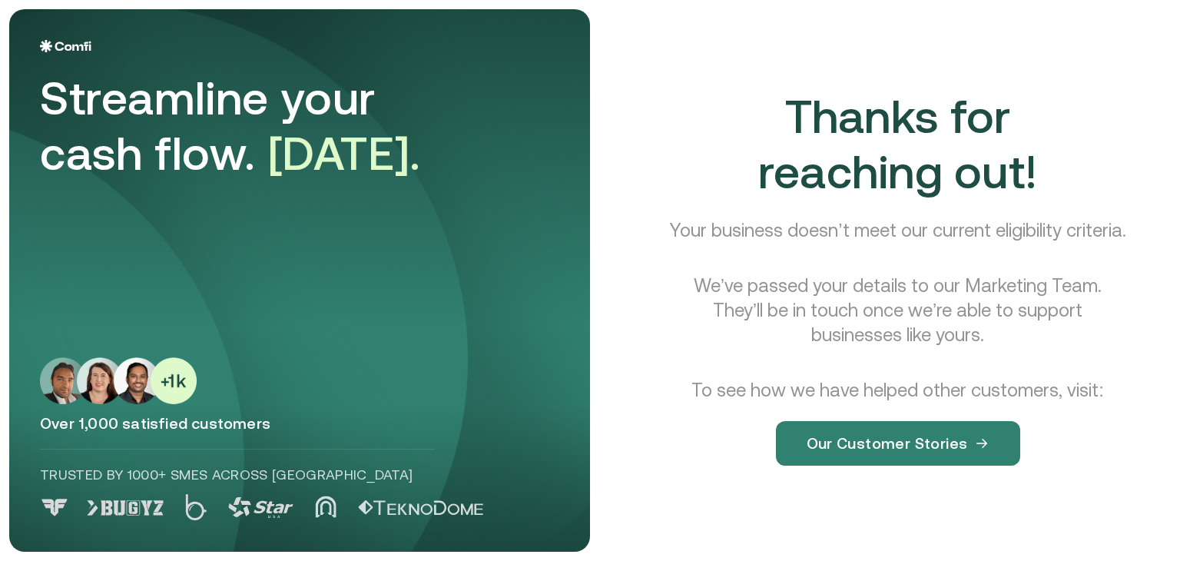
click at [1084, 521] on div "Thanks for reaching out! Your business doesn’t meet our current eligibility cri…" at bounding box center [897, 289] width 546 height 561
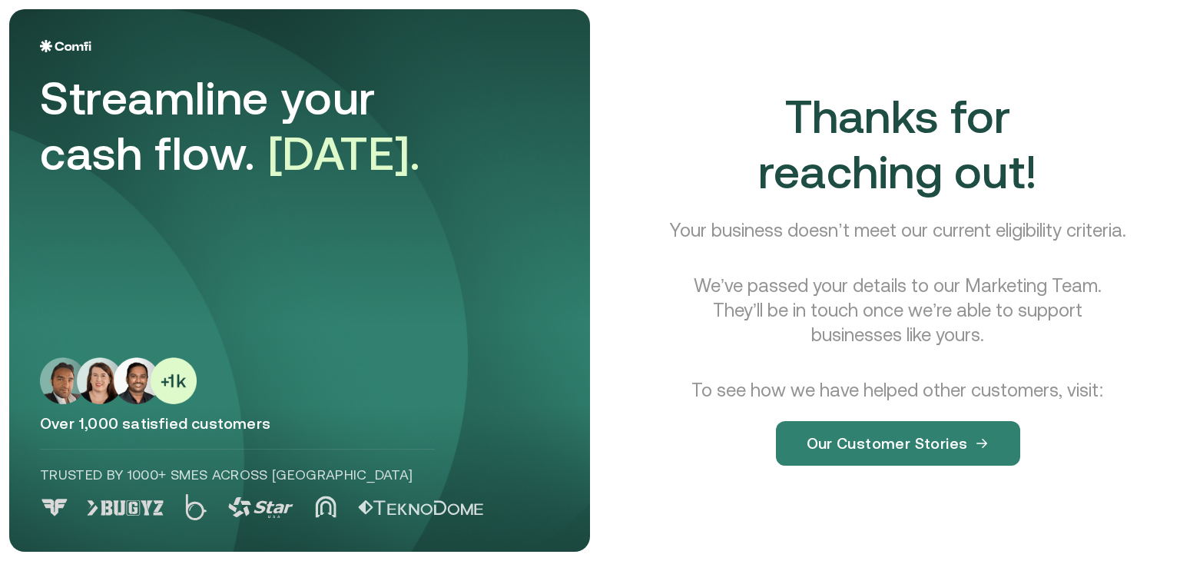
click at [1084, 521] on div "Thanks for reaching out! Your business doesn’t meet our current eligibility cri…" at bounding box center [897, 289] width 546 height 561
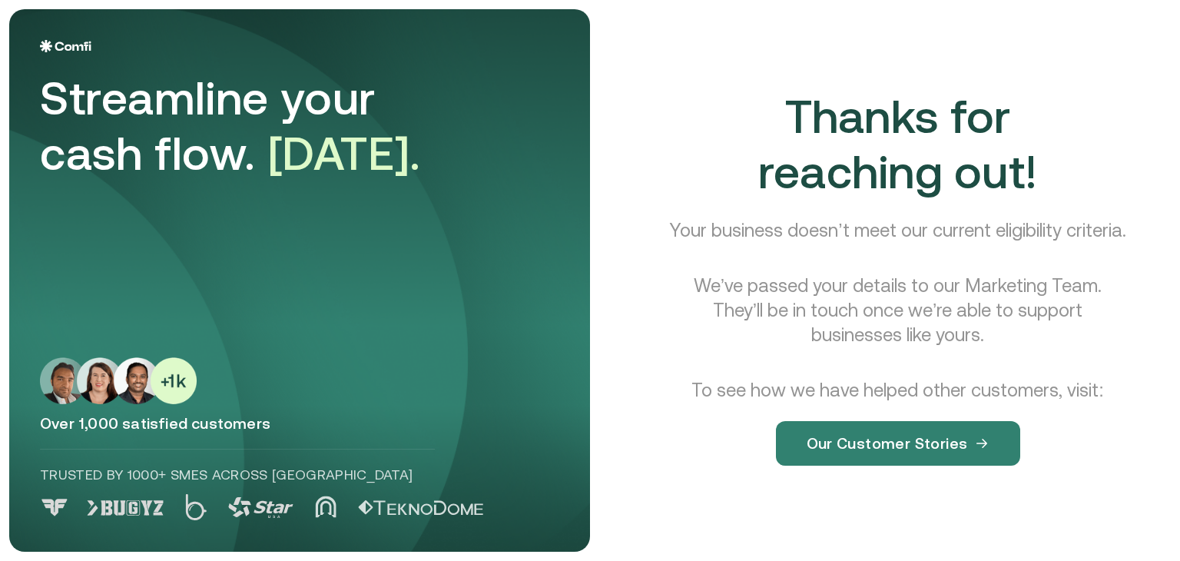
click at [1084, 521] on div "Thanks for reaching out! Your business doesn’t meet our current eligibility cri…" at bounding box center [897, 289] width 546 height 561
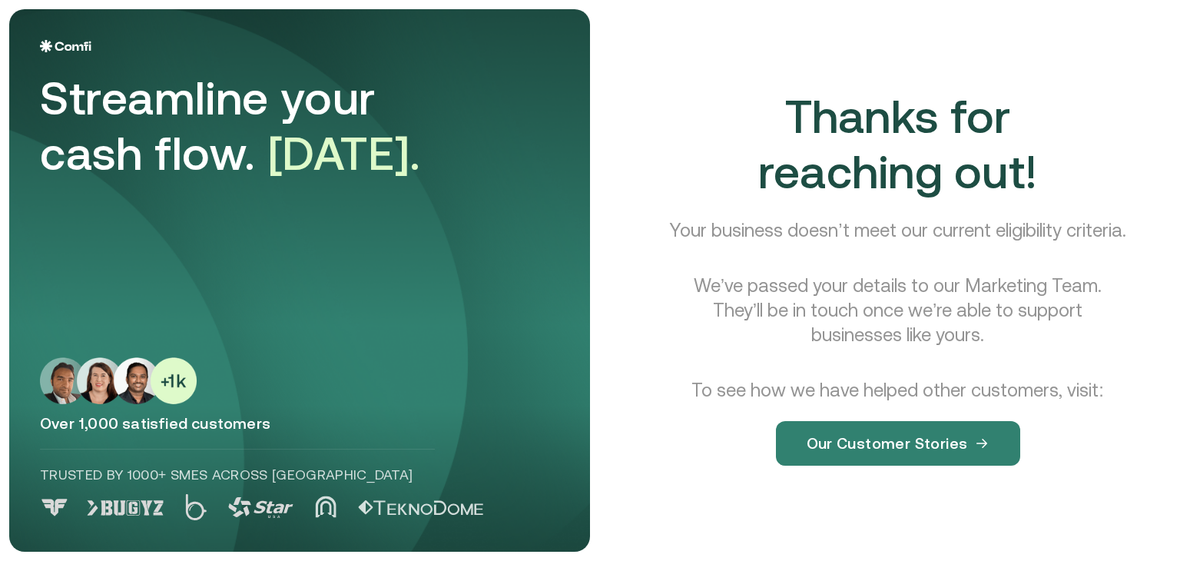
click at [1084, 521] on div "Thanks for reaching out! Your business doesn’t meet our current eligibility cri…" at bounding box center [897, 289] width 546 height 561
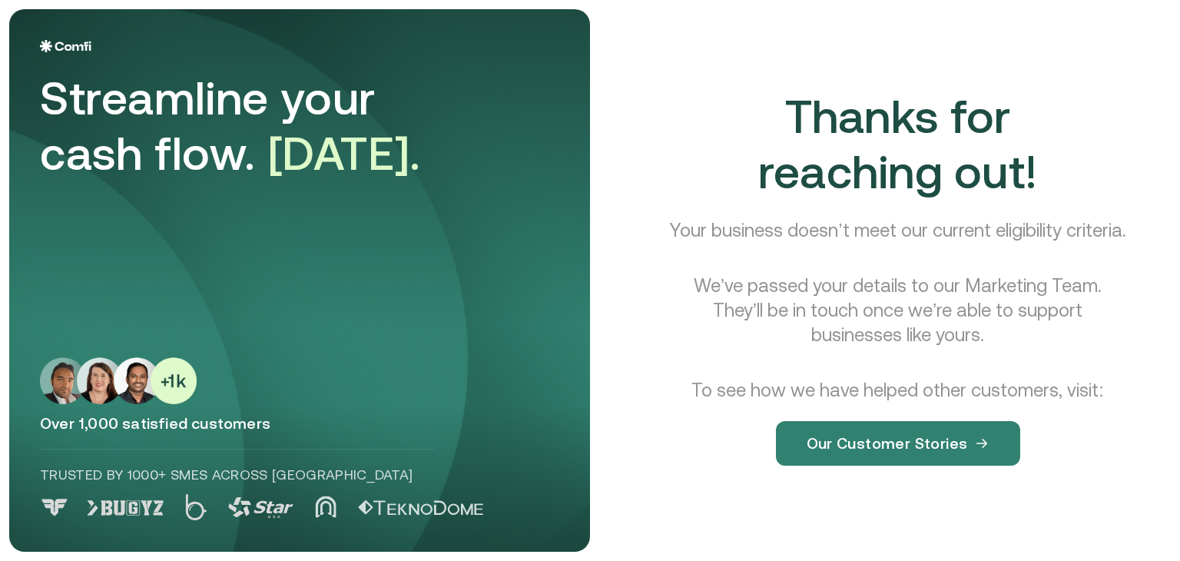
click at [1084, 521] on div "Thanks for reaching out! Your business doesn’t meet our current eligibility cri…" at bounding box center [897, 289] width 546 height 561
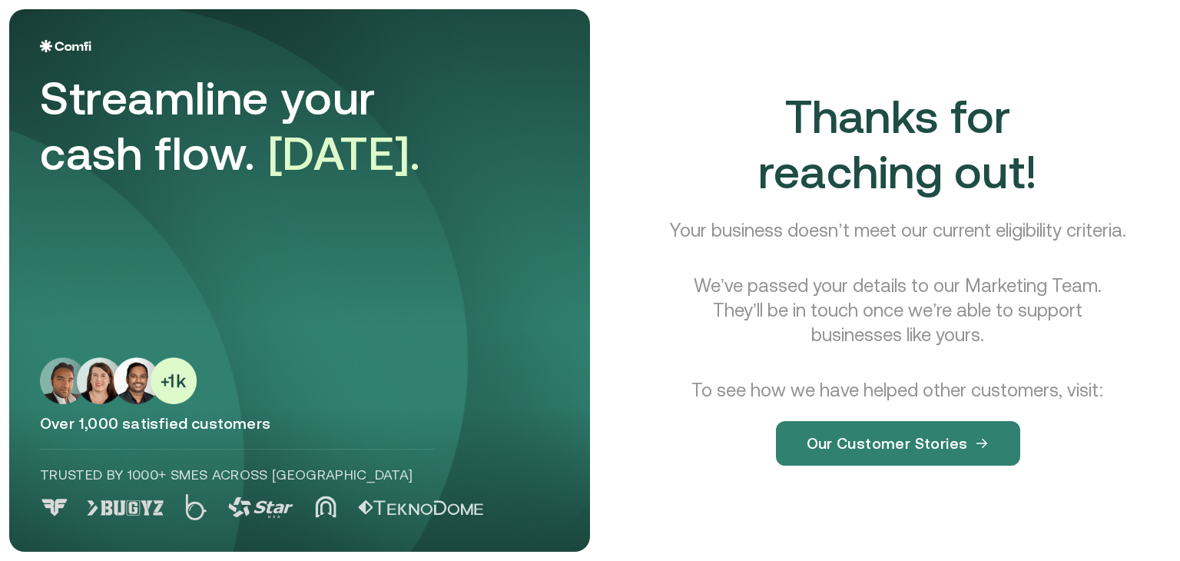
click at [1084, 521] on div "Thanks for reaching out! Your business doesn’t meet our current eligibility cri…" at bounding box center [897, 289] width 546 height 561
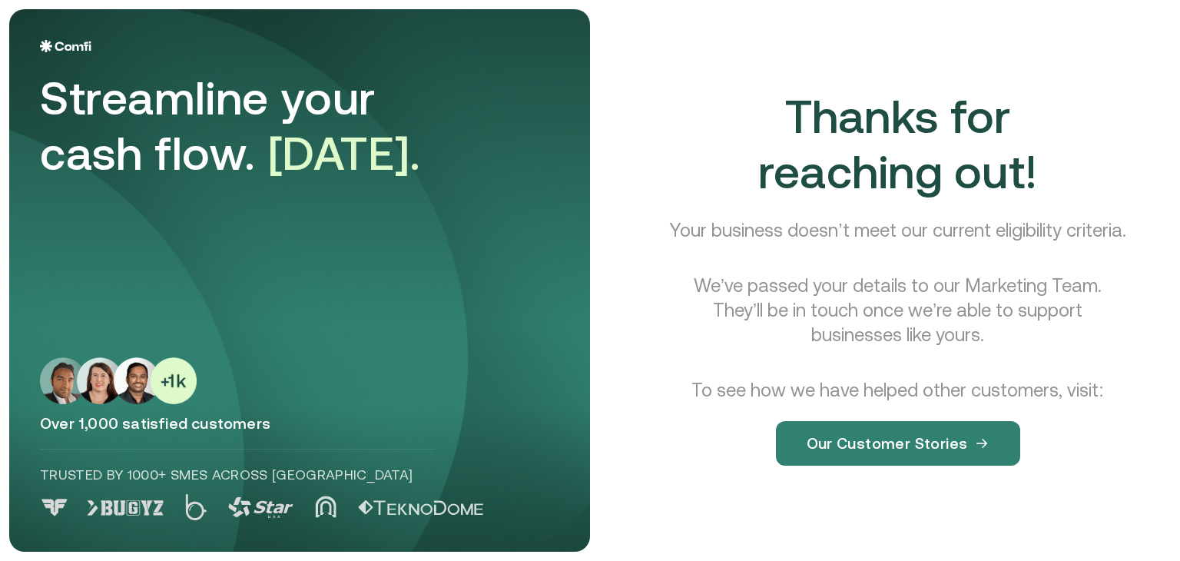
click at [1084, 521] on div "Thanks for reaching out! Your business doesn’t meet our current eligibility cri…" at bounding box center [897, 289] width 546 height 561
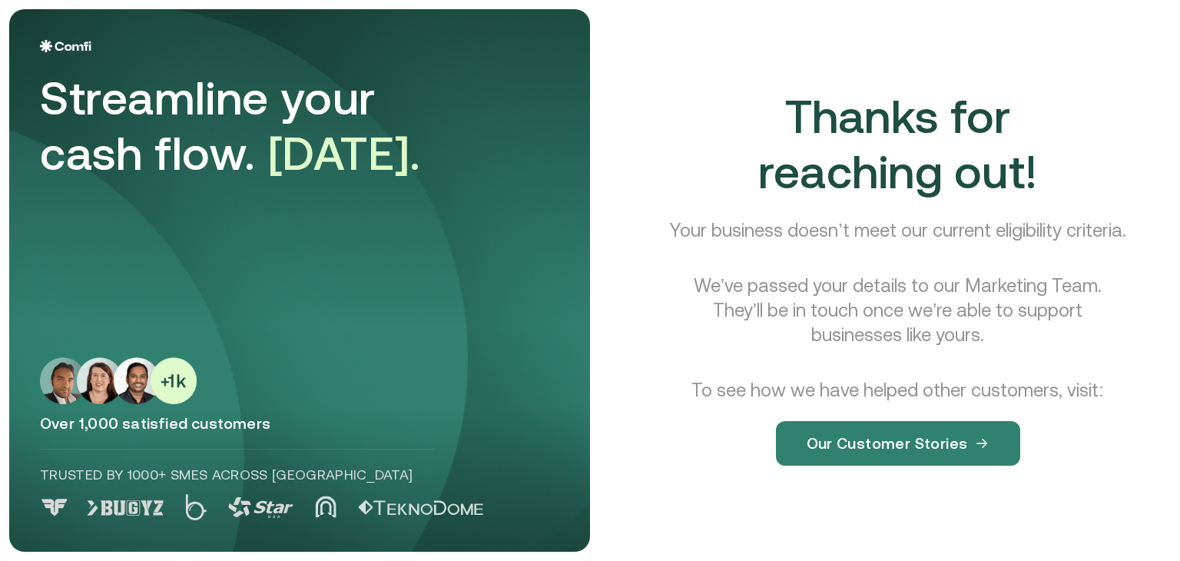
click at [1084, 521] on div "Thanks for reaching out! Your business doesn’t meet our current eligibility cri…" at bounding box center [897, 289] width 546 height 561
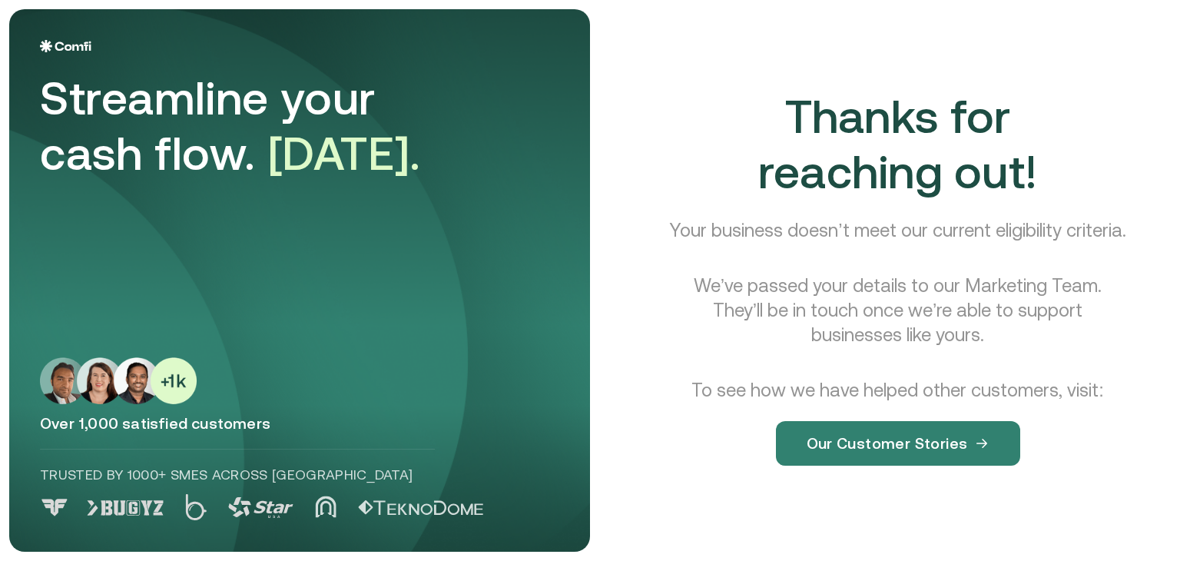
click at [1084, 521] on div "Thanks for reaching out! Your business doesn’t meet our current eligibility cri…" at bounding box center [897, 289] width 546 height 561
